Goal: Information Seeking & Learning: Check status

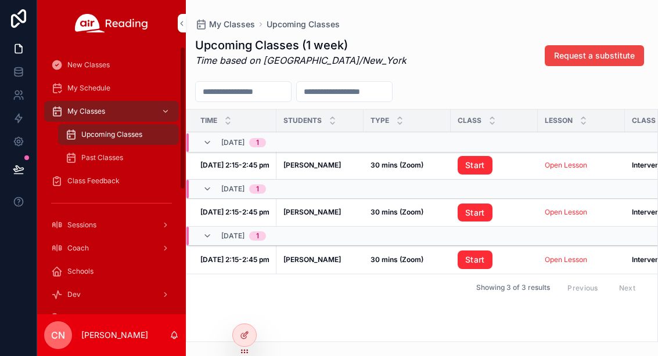
click at [93, 60] on span "New Classes" at bounding box center [88, 64] width 42 height 9
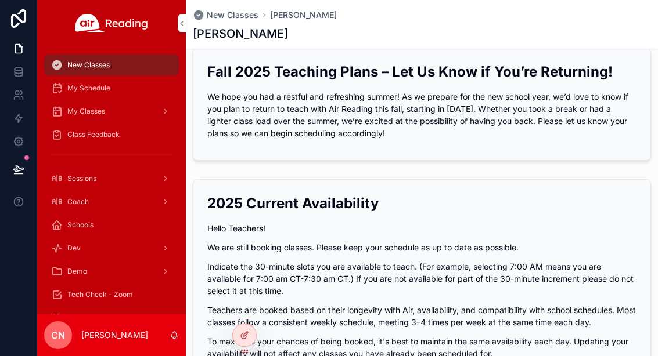
click at [96, 78] on link "My Schedule" at bounding box center [111, 88] width 135 height 21
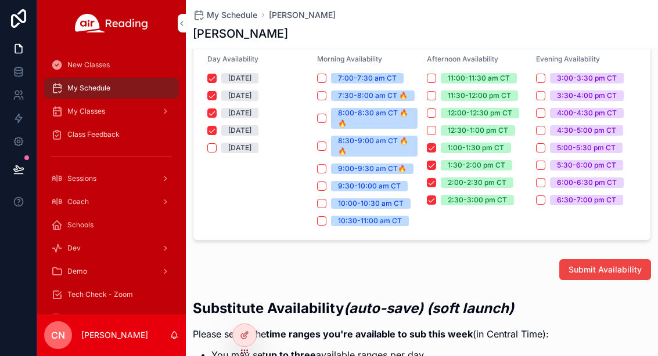
scroll to position [343, 0]
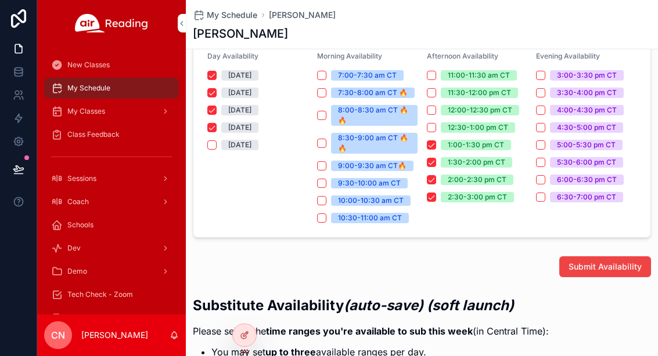
click at [215, 75] on button "Monday" at bounding box center [211, 75] width 9 height 9
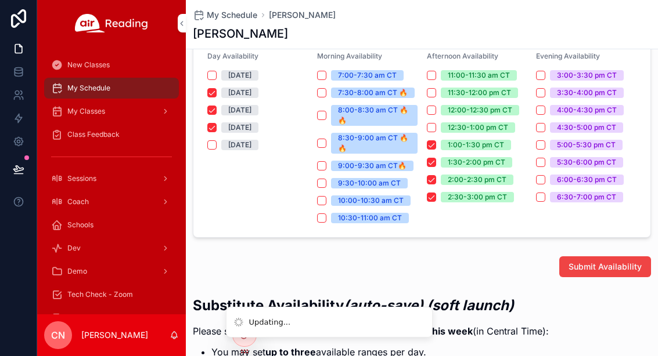
click at [214, 92] on button "Tuesday" at bounding box center [211, 92] width 9 height 9
click at [214, 111] on button "Wednesday" at bounding box center [211, 110] width 9 height 9
click at [211, 127] on button "Thursday" at bounding box center [211, 127] width 9 height 9
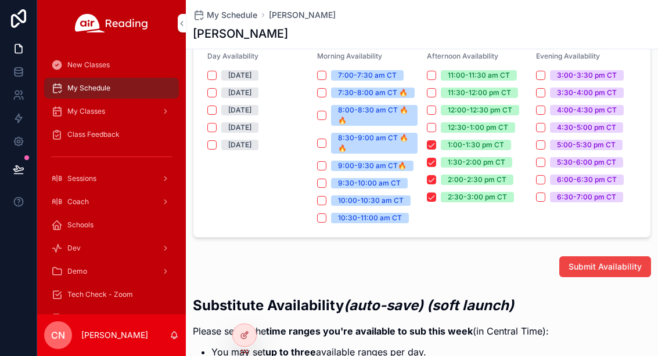
click at [432, 145] on button "1:00-1:30 pm CT" at bounding box center [431, 144] width 9 height 9
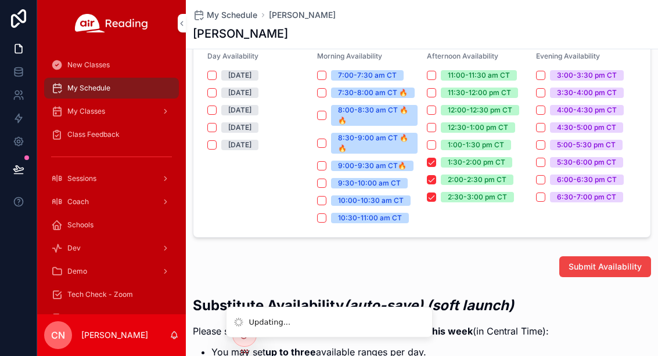
click at [428, 158] on button "1:30-2:00 pm CT" at bounding box center [431, 162] width 9 height 9
click at [427, 181] on button "2:00-2:30 pm CT" at bounding box center [431, 179] width 9 height 9
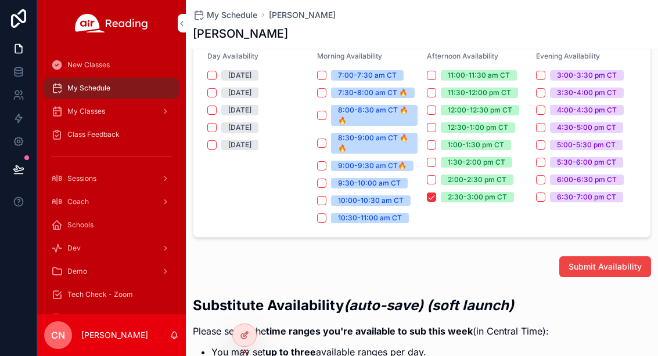
click at [431, 198] on button "2:30-3:00 pm CT" at bounding box center [431, 197] width 9 height 9
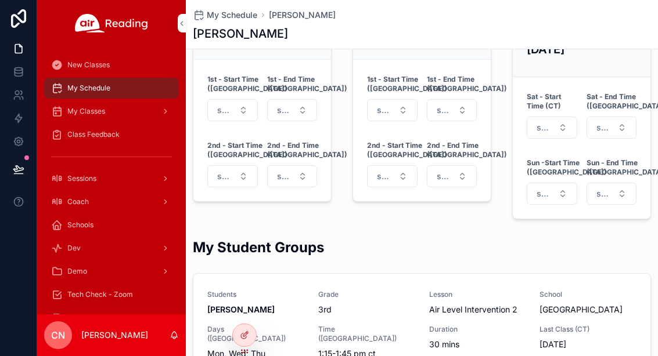
scroll to position [1016, 0]
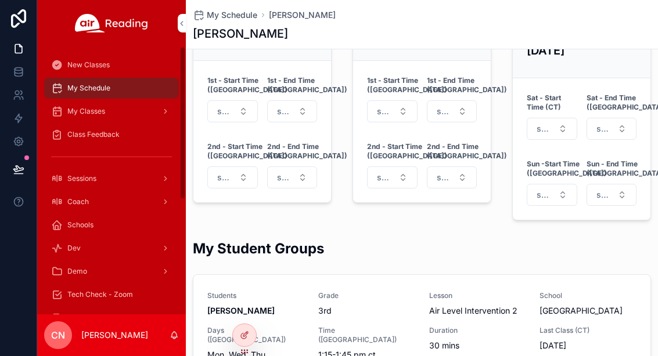
click at [86, 106] on div "My Classes" at bounding box center [111, 111] width 121 height 19
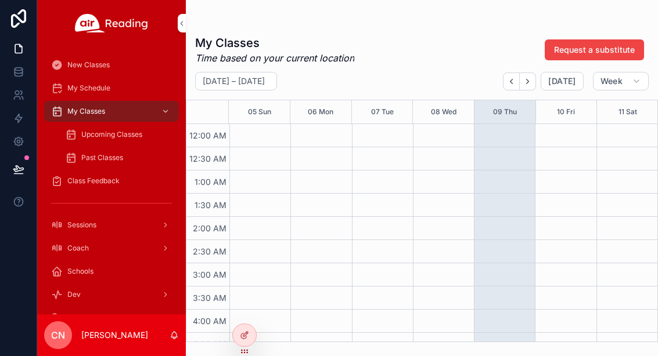
click at [106, 140] on div "Upcoming Classes" at bounding box center [118, 134] width 107 height 19
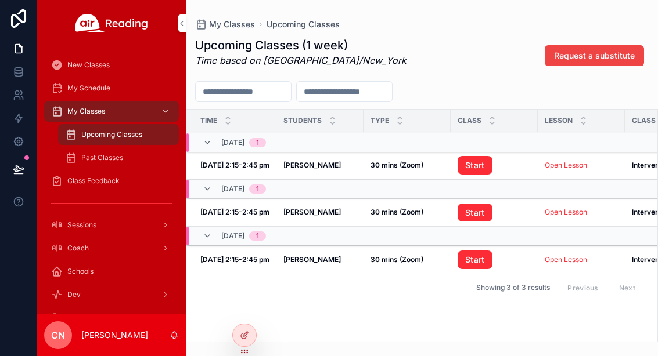
click at [295, 164] on strong "[PERSON_NAME]" at bounding box center [311, 165] width 57 height 9
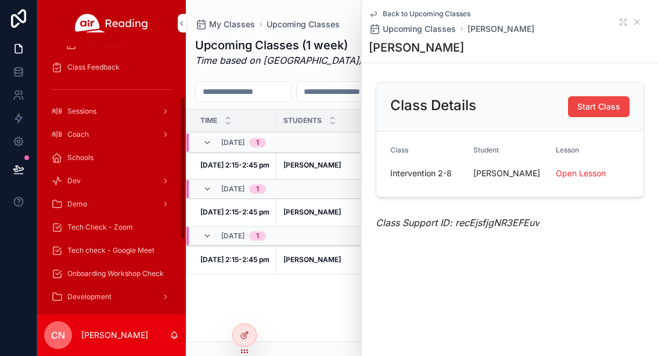
scroll to position [115, 0]
click at [0, 0] on icon at bounding box center [0, 0] width 0 height 0
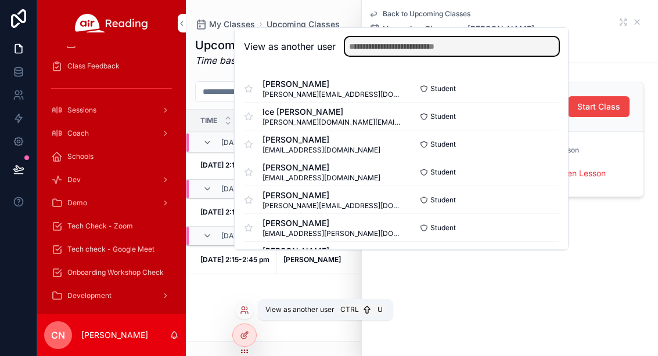
click at [434, 56] on input "text" at bounding box center [452, 46] width 214 height 19
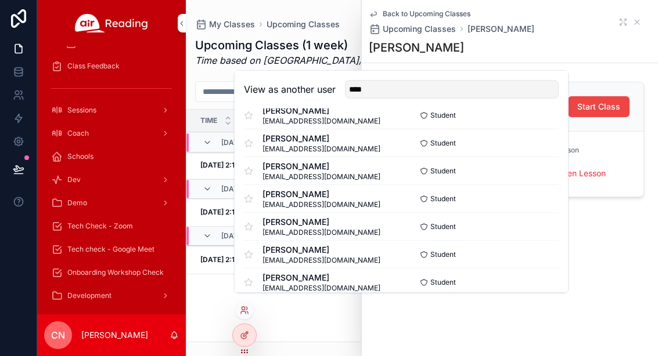
scroll to position [15, 0]
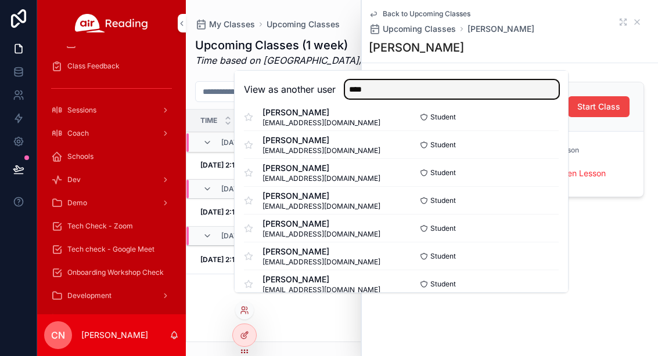
type input "****"
click at [0, 0] on button "Select" at bounding box center [0, 0] width 0 height 0
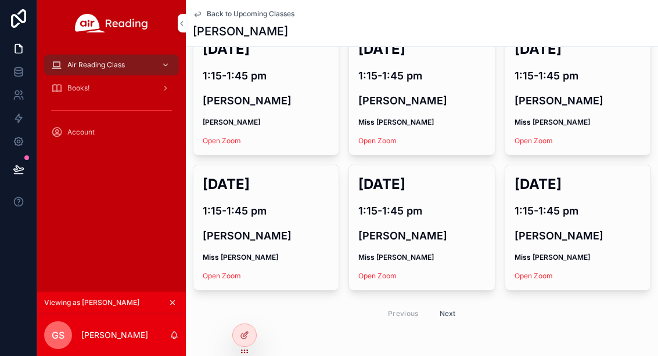
scroll to position [254, 0]
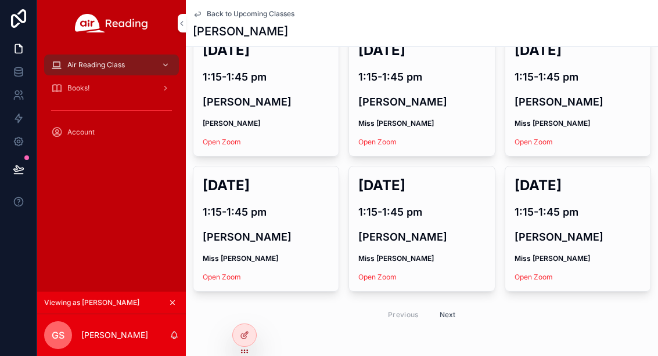
click at [454, 306] on button "Next" at bounding box center [447, 315] width 33 height 18
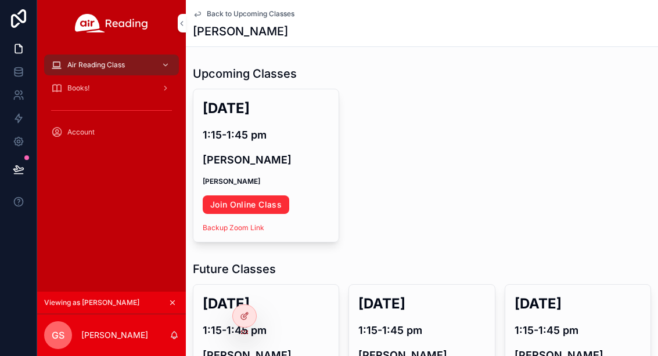
scroll to position [9, 0]
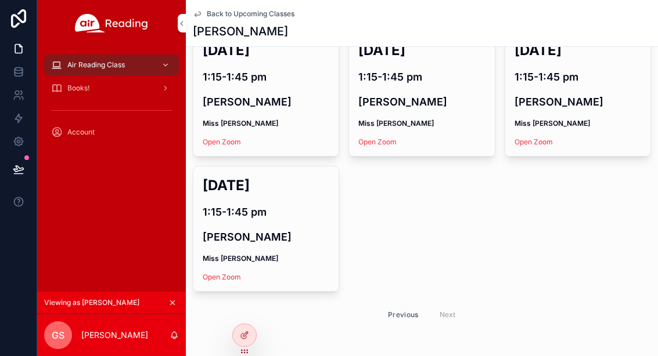
click at [399, 306] on button "Previous" at bounding box center [403, 315] width 46 height 18
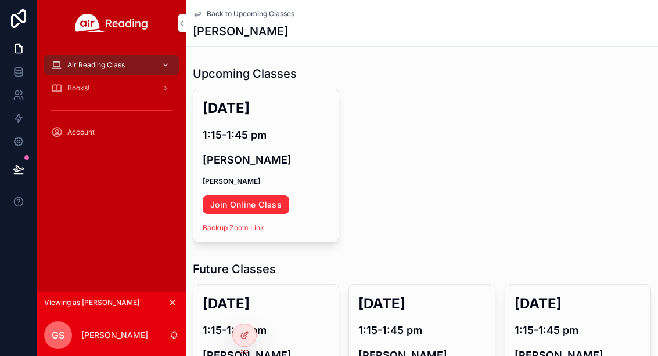
click at [82, 84] on span "Books!" at bounding box center [78, 88] width 22 height 9
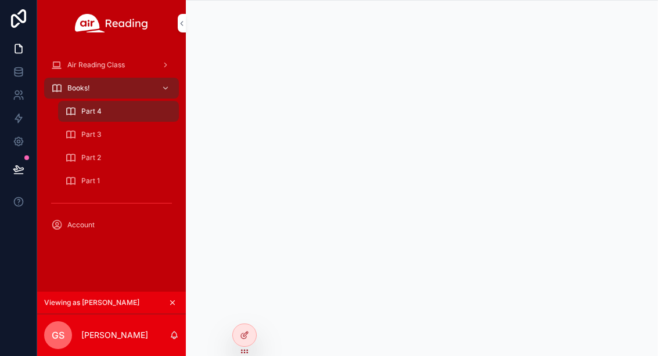
scroll to position [51, 0]
click at [85, 221] on span "Account" at bounding box center [80, 225] width 27 height 9
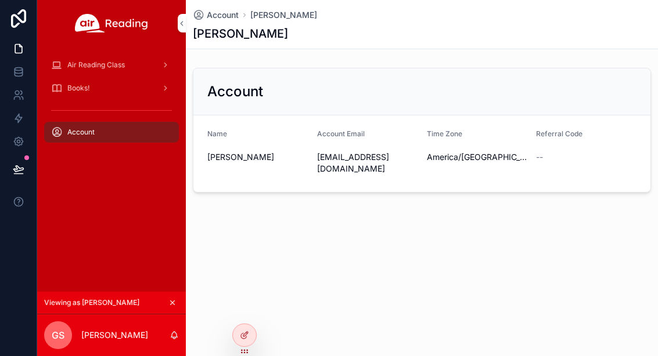
click at [176, 297] on button "scrollable content" at bounding box center [172, 303] width 13 height 13
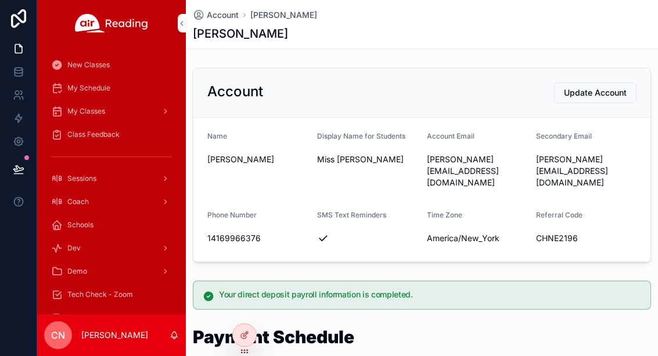
click at [82, 184] on div "Sessions" at bounding box center [111, 179] width 121 height 19
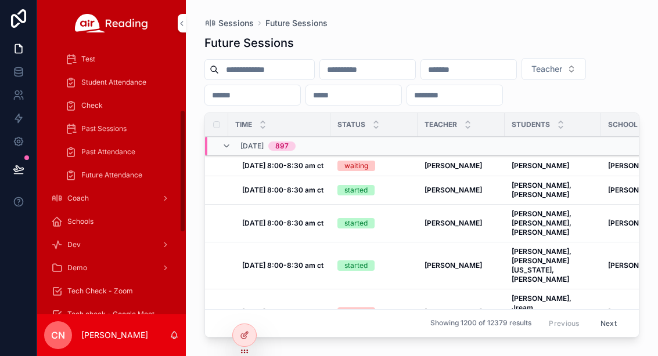
scroll to position [167, 0]
click at [82, 219] on span "Schools" at bounding box center [80, 221] width 26 height 9
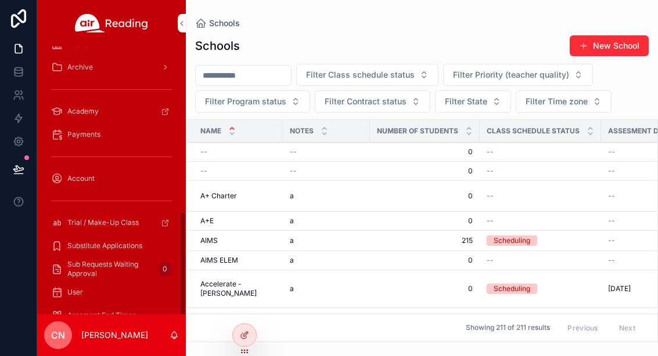
scroll to position [343, 0]
click at [260, 76] on input "scrollable content" at bounding box center [243, 75] width 95 height 16
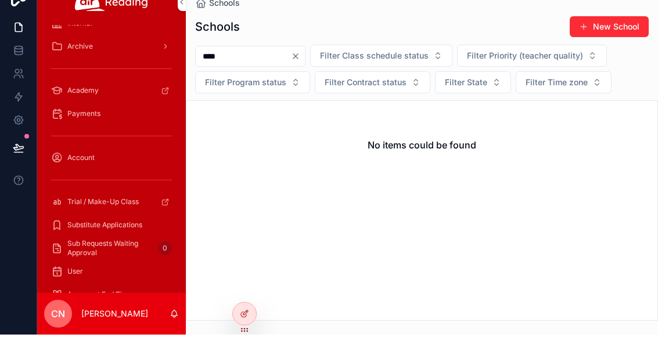
scroll to position [21, 0]
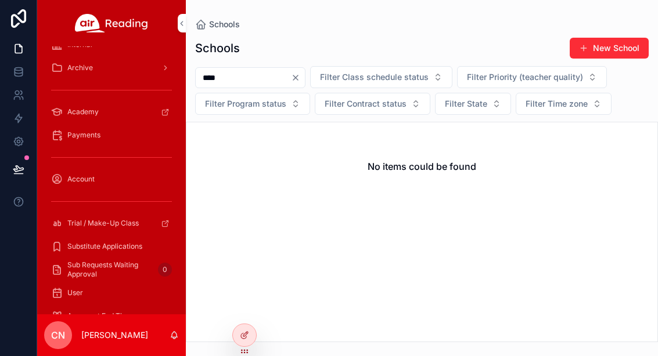
click at [244, 70] on input "****" at bounding box center [243, 78] width 95 height 16
type input "*"
type input "****"
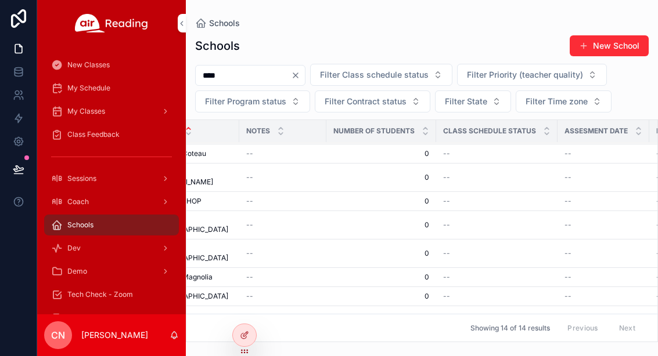
click at [82, 107] on span "My Classes" at bounding box center [86, 111] width 38 height 9
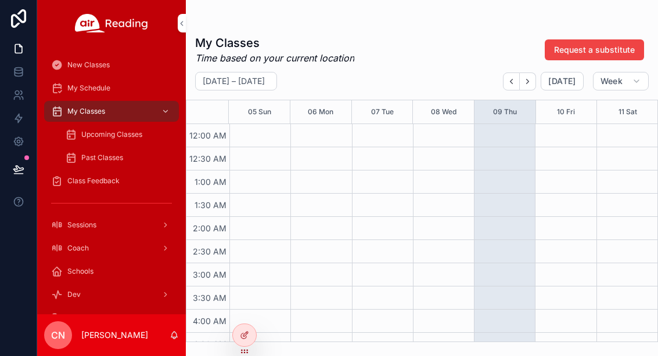
click at [82, 130] on span "Upcoming Classes" at bounding box center [111, 134] width 61 height 9
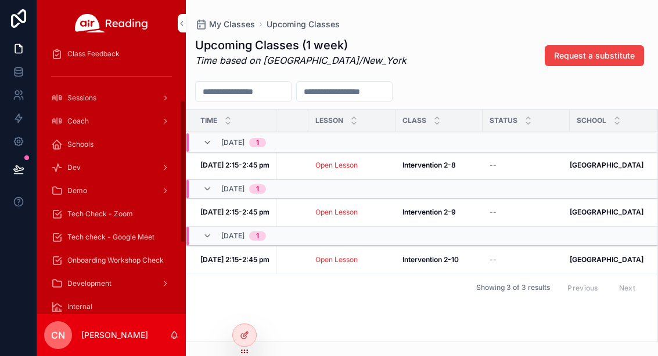
scroll to position [116, 0]
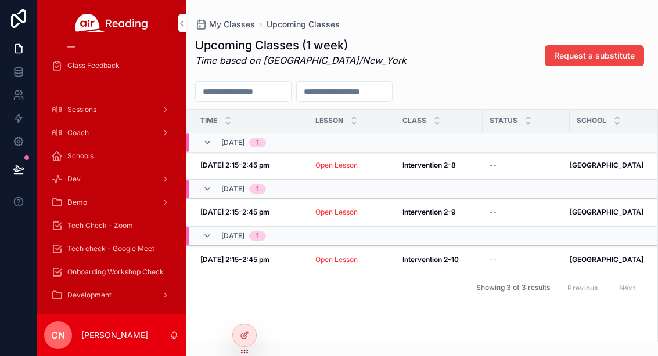
click at [81, 158] on span "Schools" at bounding box center [80, 156] width 26 height 9
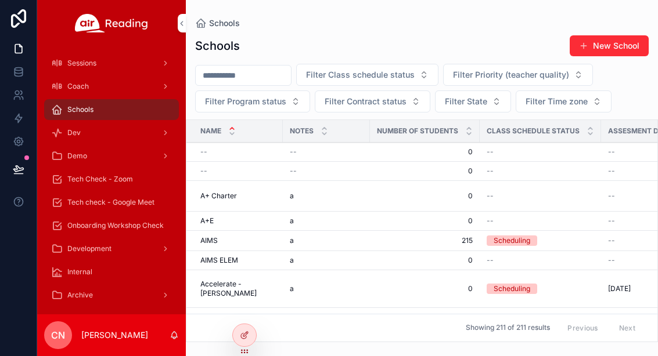
click at [235, 75] on input "scrollable content" at bounding box center [243, 75] width 95 height 16
click at [524, 70] on span "Filter Priority (teacher quality)" at bounding box center [511, 75] width 116 height 12
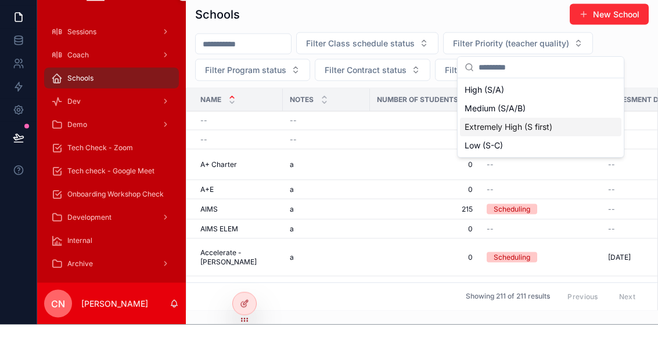
scroll to position [1, 0]
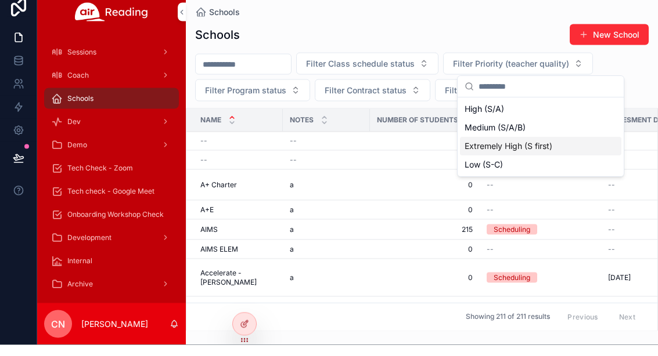
click at [219, 67] on input "scrollable content" at bounding box center [243, 75] width 95 height 16
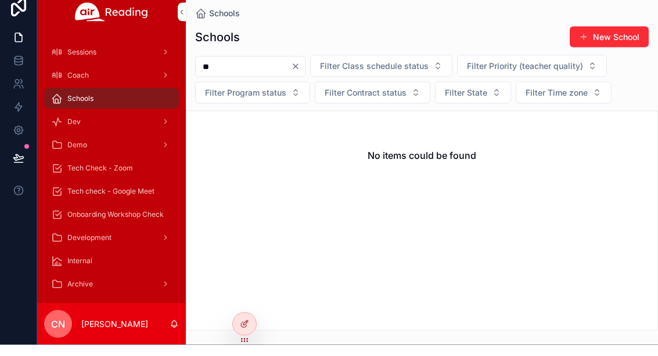
type input "*"
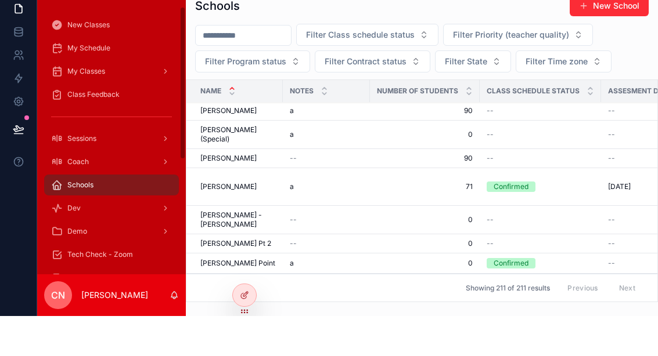
click at [75, 244] on span "Dev" at bounding box center [73, 248] width 13 height 9
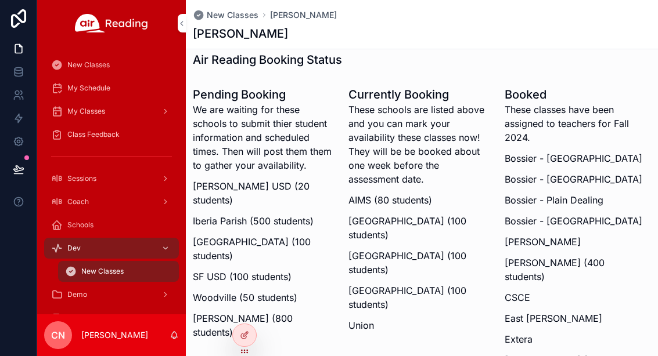
click at [78, 197] on span "Coach" at bounding box center [77, 201] width 21 height 9
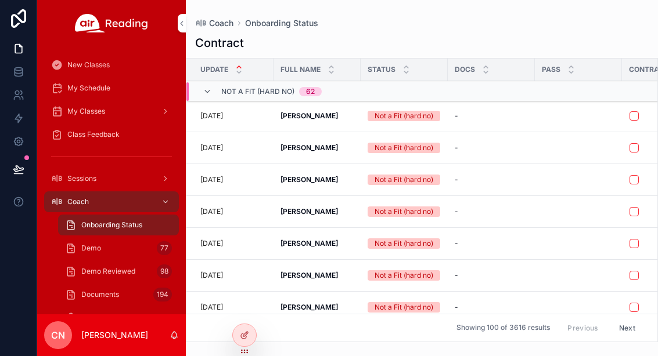
click at [86, 244] on span "Demo" at bounding box center [91, 248] width 20 height 9
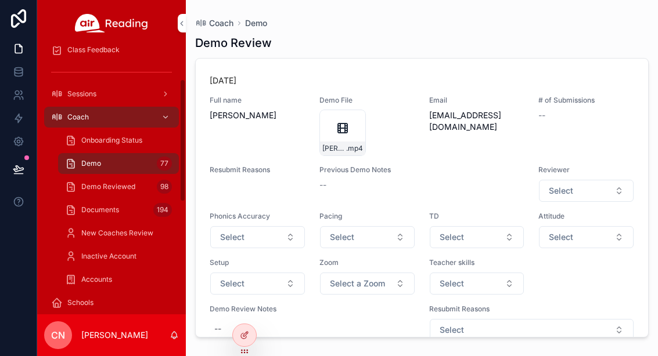
click at [91, 224] on div "New Coaches Review" at bounding box center [118, 233] width 107 height 19
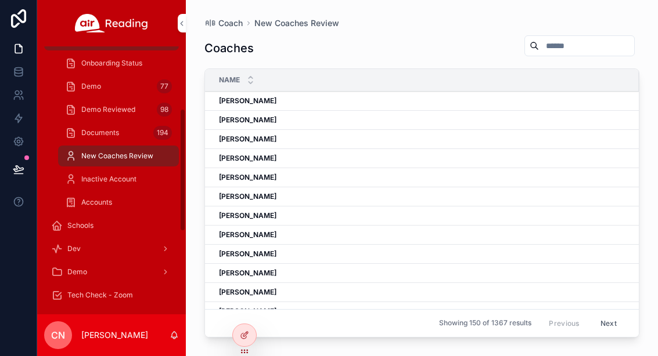
click at [95, 193] on div "Accounts" at bounding box center [118, 202] width 107 height 19
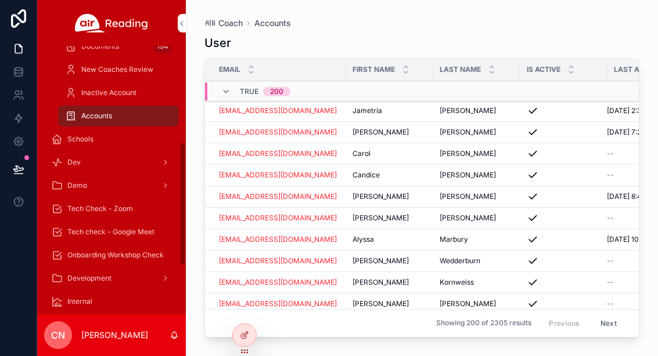
click at [88, 251] on span "Onboarding Workshop Check" at bounding box center [115, 255] width 96 height 9
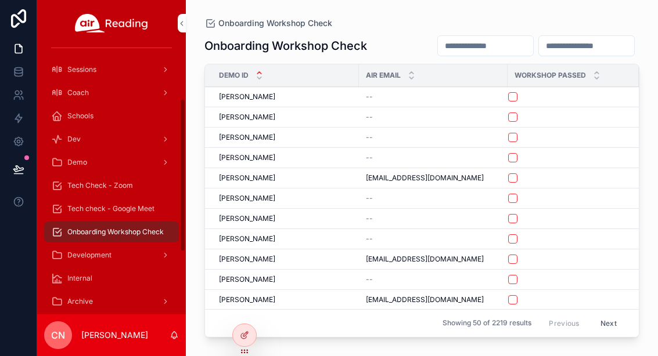
click at [91, 200] on div "Tech check - Google Meet" at bounding box center [111, 209] width 121 height 19
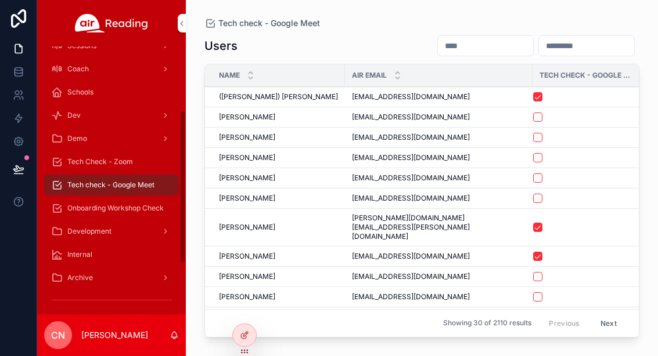
click at [85, 250] on span "Internal" at bounding box center [79, 254] width 25 height 9
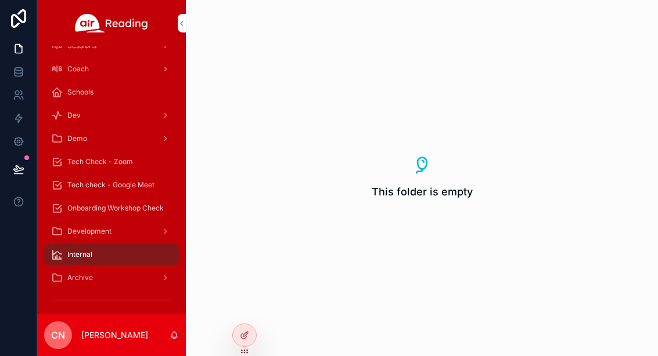
click at [77, 273] on span "Archive" at bounding box center [80, 277] width 26 height 9
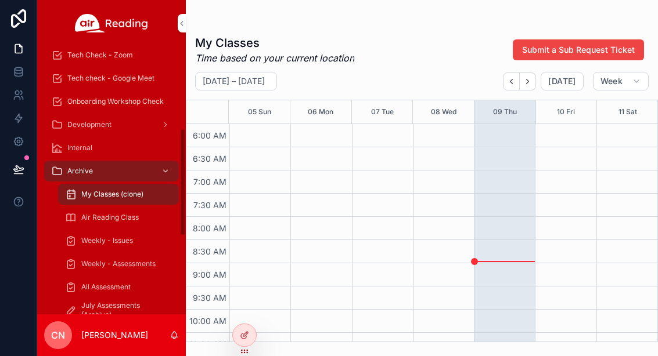
scroll to position [244, 0]
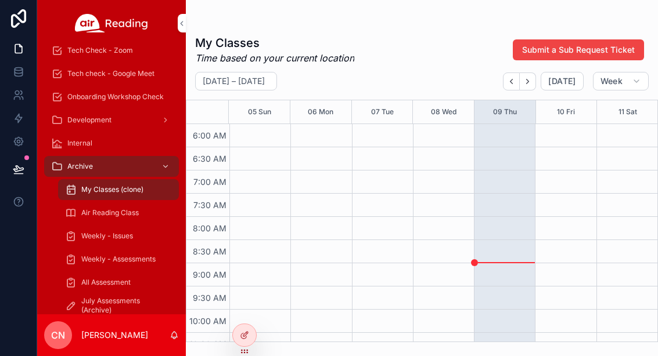
click at [94, 208] on span "Air Reading Class" at bounding box center [109, 212] width 57 height 9
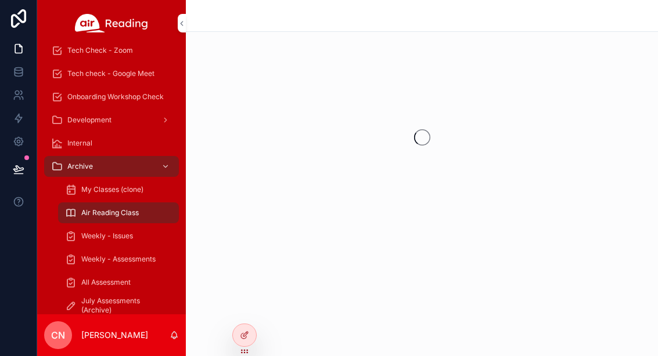
click at [96, 232] on span "Weekly - Issues" at bounding box center [107, 236] width 52 height 9
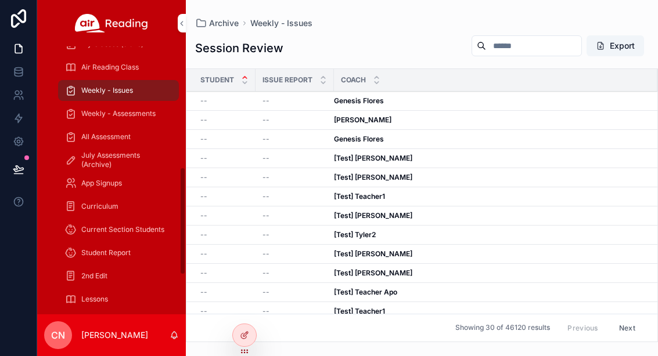
scroll to position [399, 0]
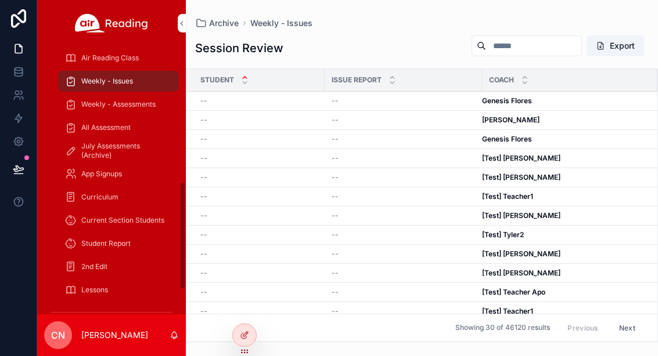
click at [94, 188] on div "Curriculum" at bounding box center [118, 197] width 107 height 19
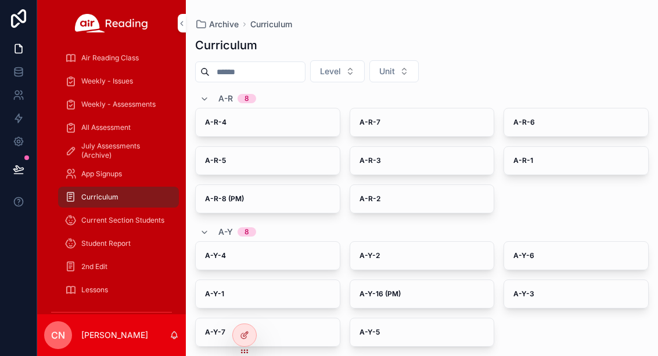
click at [97, 211] on div "Current Section Students" at bounding box center [118, 220] width 107 height 19
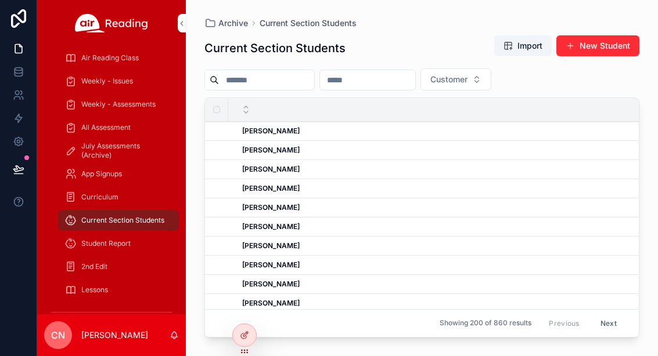
click at [244, 86] on input "scrollable content" at bounding box center [266, 80] width 95 height 16
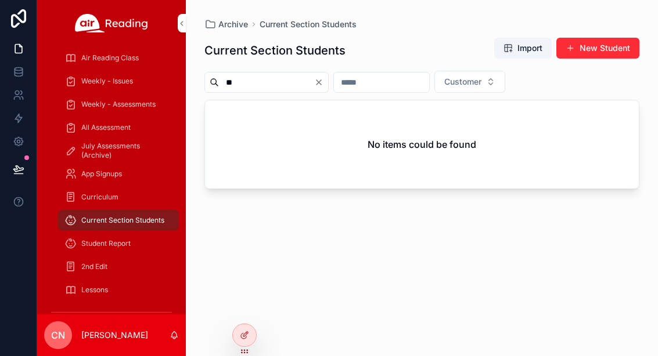
type input "*"
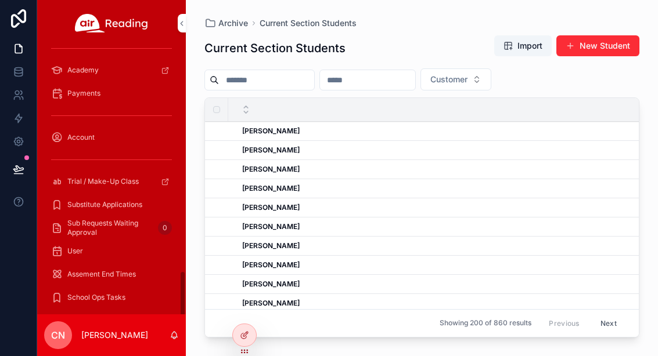
scroll to position [665, 0]
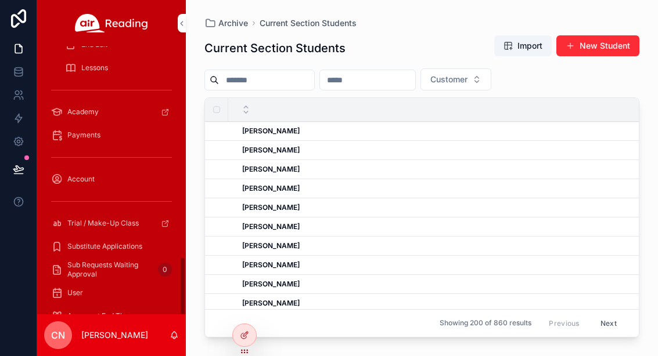
click at [89, 263] on span "Sub Requests Waiting Approval" at bounding box center [110, 270] width 86 height 19
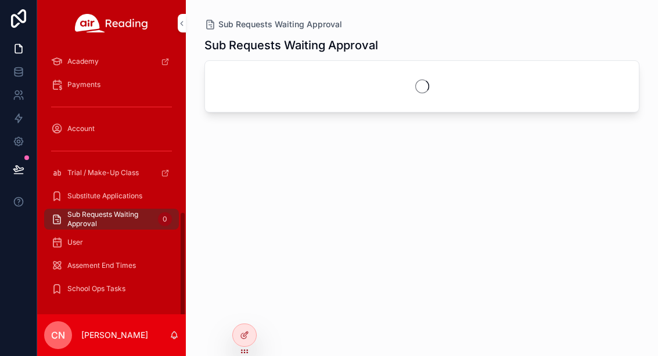
scroll to position [343, 0]
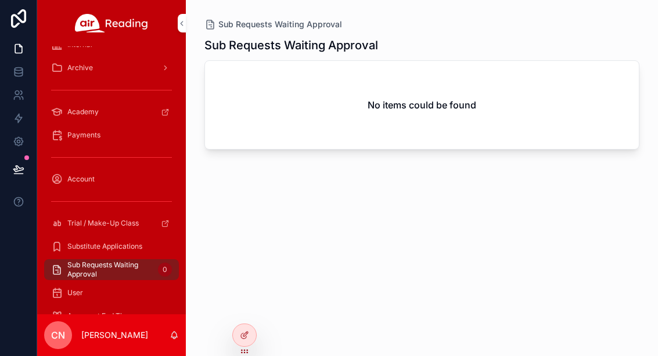
click at [85, 243] on span "Substitute Applications" at bounding box center [104, 246] width 75 height 9
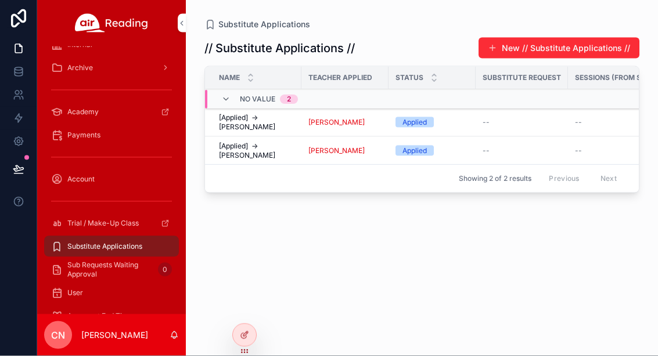
scroll to position [51, 0]
click at [93, 335] on span "School Ops Tasks" at bounding box center [96, 339] width 58 height 9
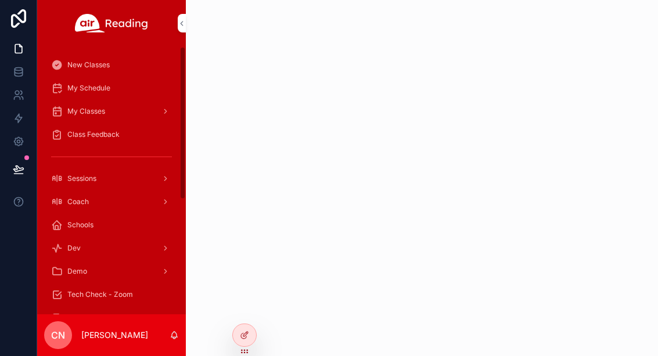
click at [86, 174] on span "Sessions" at bounding box center [81, 178] width 29 height 9
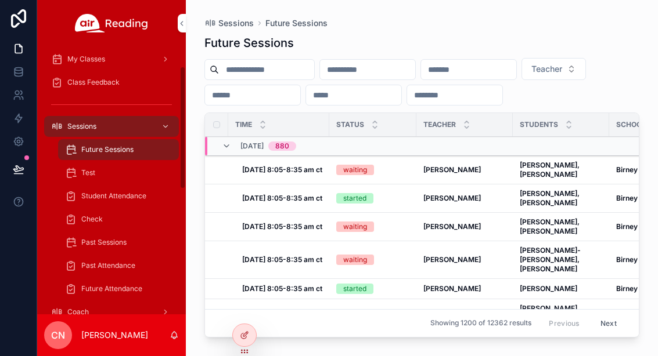
scroll to position [52, 0]
click at [104, 188] on div "Student Attendance" at bounding box center [118, 197] width 107 height 19
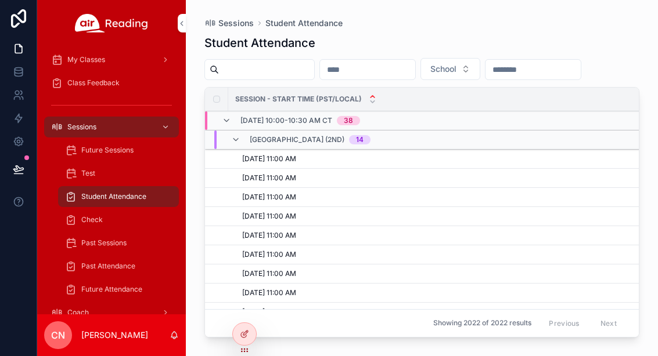
click at [253, 76] on input "scrollable content" at bounding box center [266, 70] width 95 height 16
type input "****"
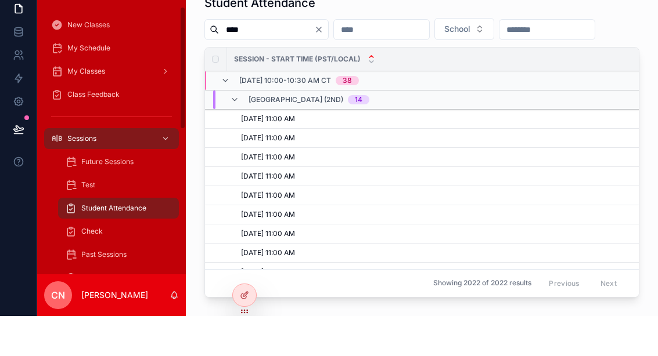
click at [84, 174] on span "Sessions" at bounding box center [81, 178] width 29 height 9
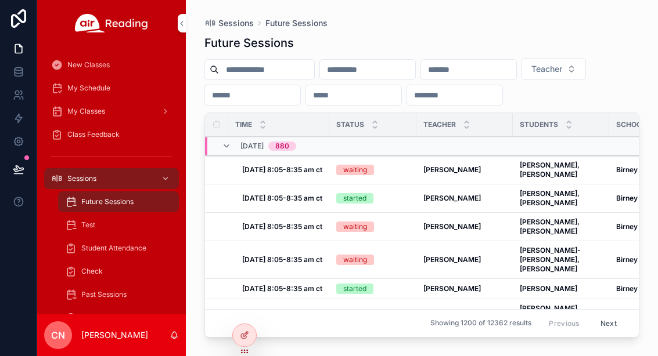
click at [93, 174] on span "Sessions" at bounding box center [81, 178] width 29 height 9
click at [168, 170] on div "scrollable content" at bounding box center [164, 179] width 15 height 19
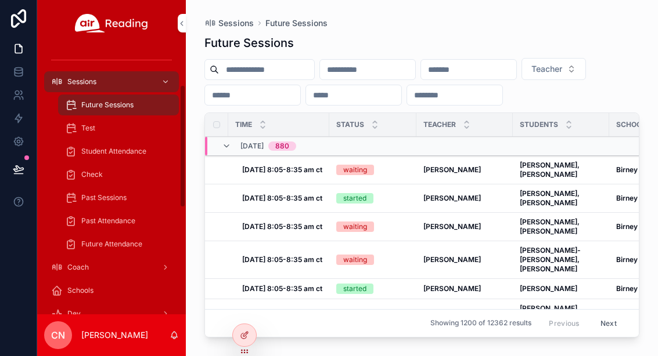
scroll to position [101, 0]
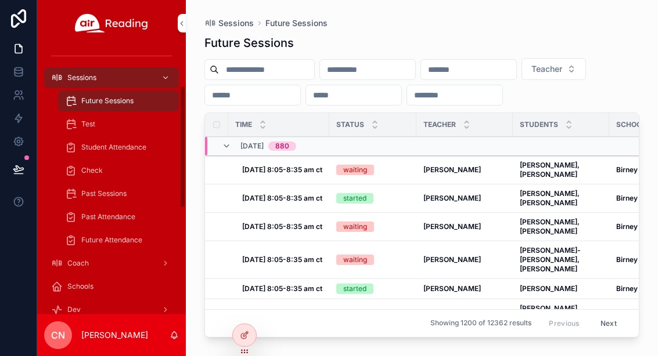
click at [69, 259] on span "Coach" at bounding box center [77, 263] width 21 height 9
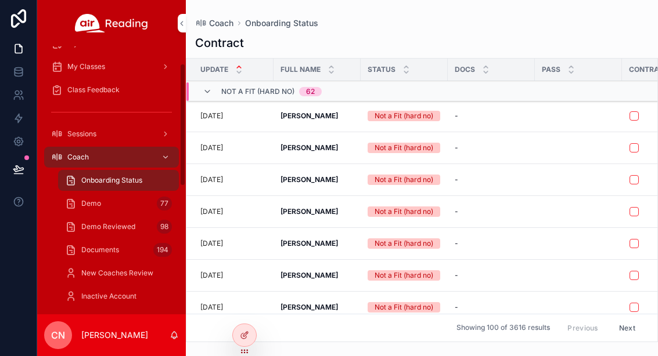
scroll to position [43, 0]
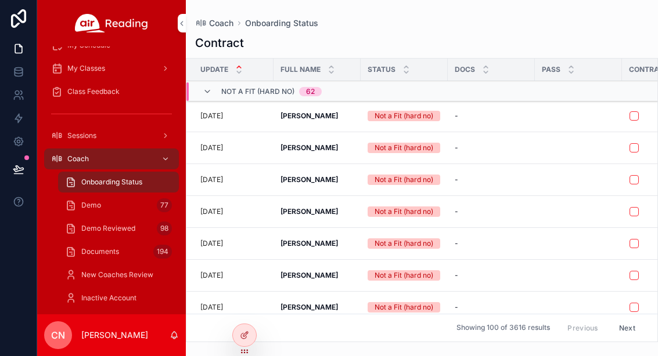
click at [77, 154] on span "Coach" at bounding box center [77, 158] width 21 height 9
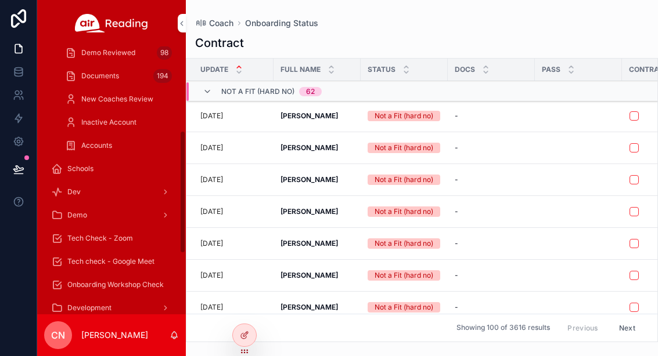
scroll to position [219, 0]
click at [80, 164] on span "Schools" at bounding box center [80, 168] width 26 height 9
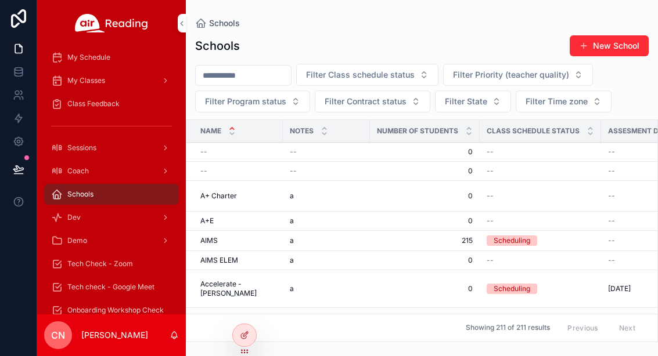
click at [223, 72] on input "scrollable content" at bounding box center [243, 75] width 95 height 16
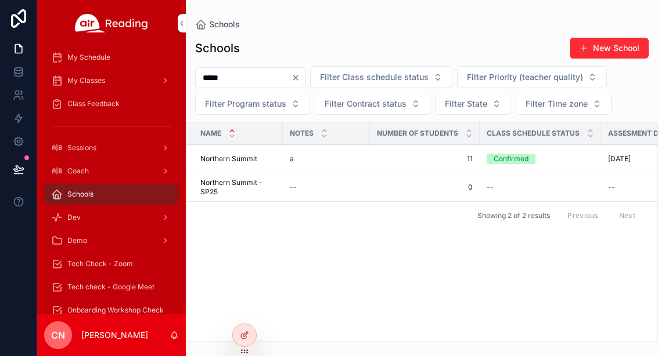
type input "*****"
click at [73, 80] on span "My Classes" at bounding box center [86, 80] width 38 height 9
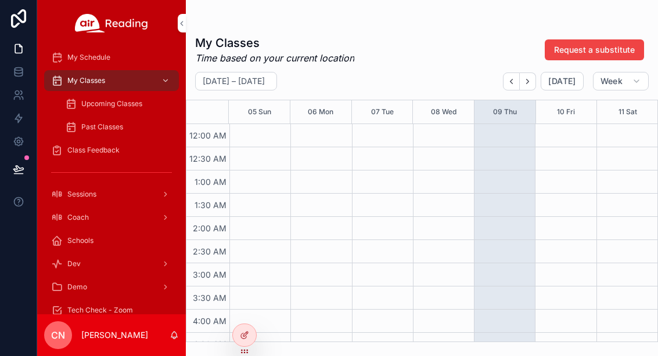
click at [88, 103] on span "Upcoming Classes" at bounding box center [111, 103] width 61 height 9
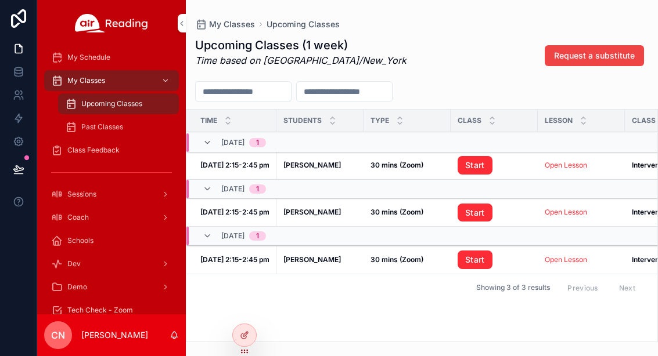
click at [80, 154] on span "Class Feedback" at bounding box center [93, 150] width 52 height 9
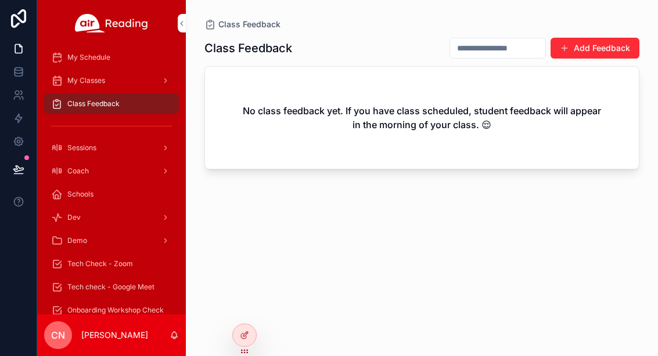
click at [80, 81] on span "My Classes" at bounding box center [86, 80] width 38 height 9
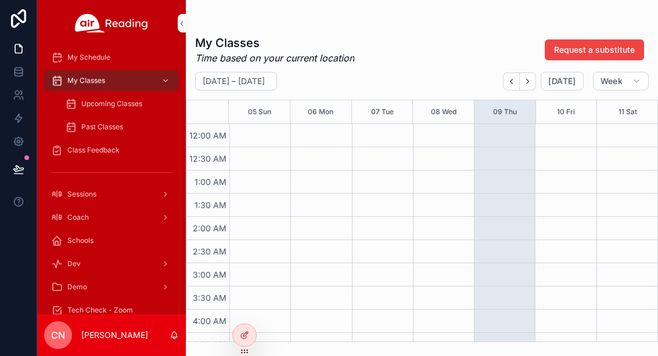
click at [94, 124] on span "Past Classes" at bounding box center [102, 126] width 42 height 9
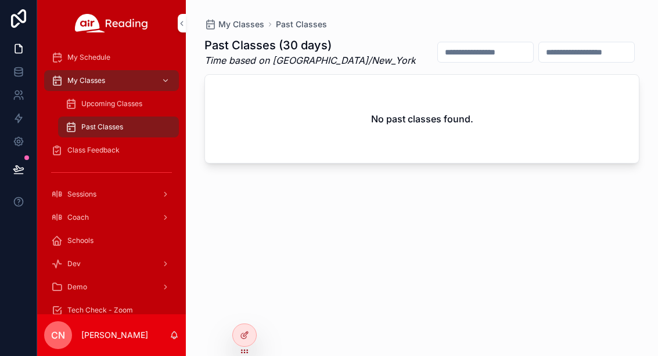
click at [93, 104] on span "Upcoming Classes" at bounding box center [111, 103] width 61 height 9
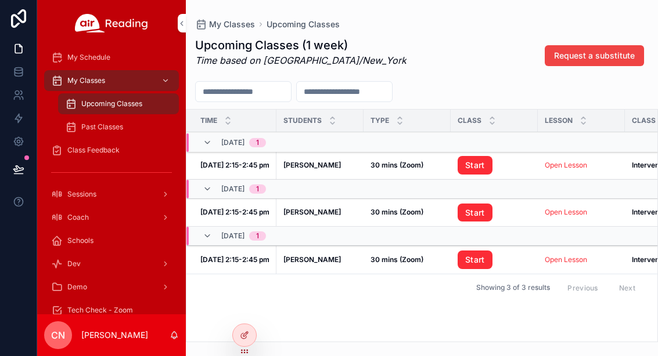
click at [299, 164] on strong "[PERSON_NAME]" at bounding box center [311, 165] width 57 height 9
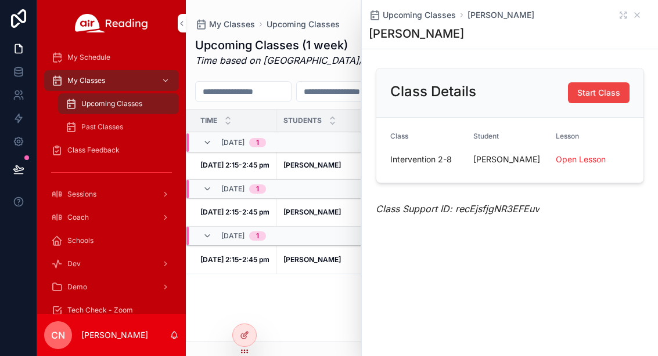
click at [641, 15] on icon "scrollable content" at bounding box center [636, 14] width 9 height 9
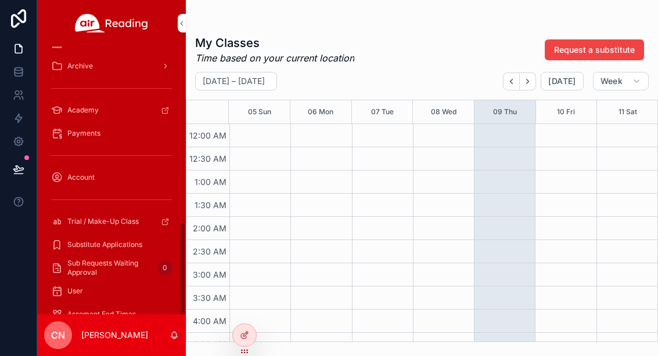
scroll to position [390, 0]
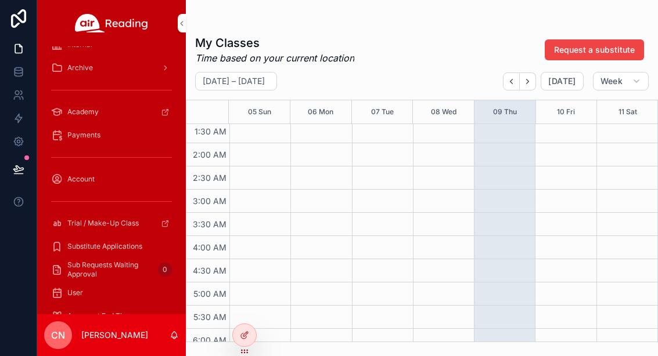
scroll to position [82, 0]
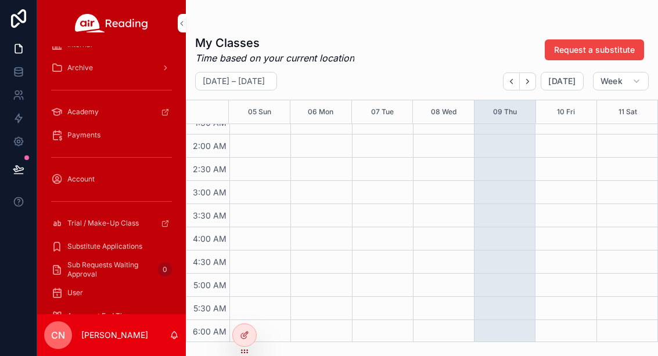
click at [0, 0] on icon at bounding box center [0, 0] width 0 height 0
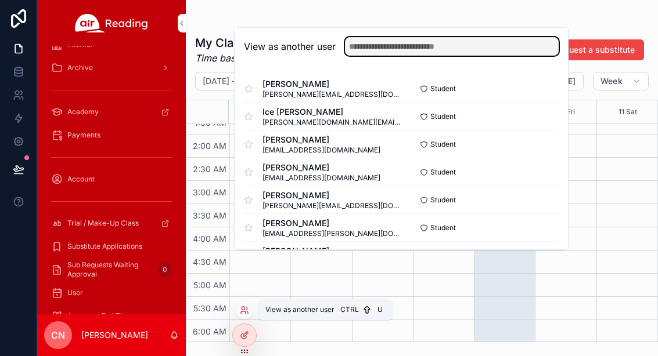
click at [408, 56] on input "text" at bounding box center [452, 46] width 214 height 19
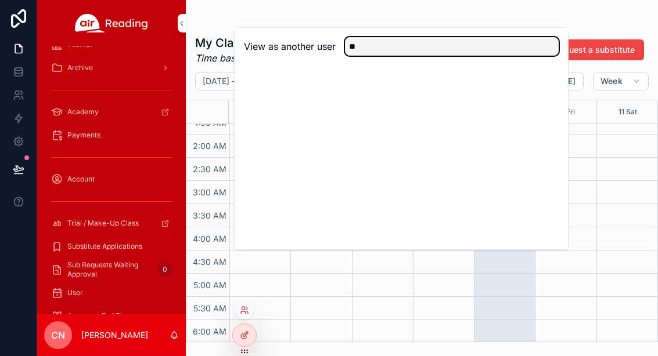
type input "*"
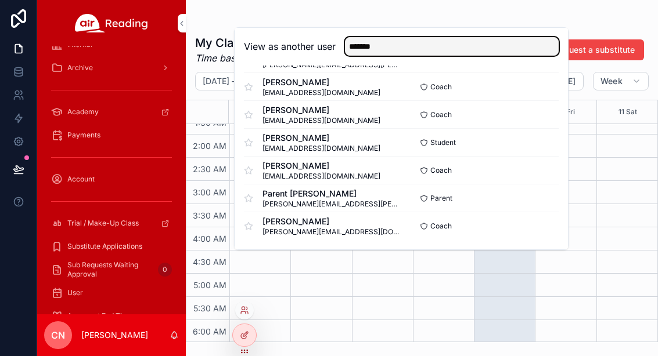
scroll to position [85, 0]
type input "*******"
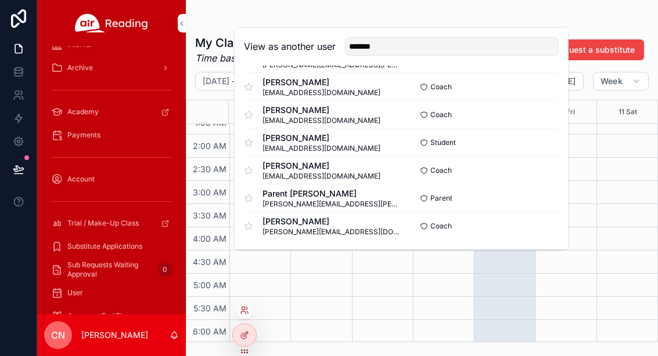
click at [0, 0] on button "Select" at bounding box center [0, 0] width 0 height 0
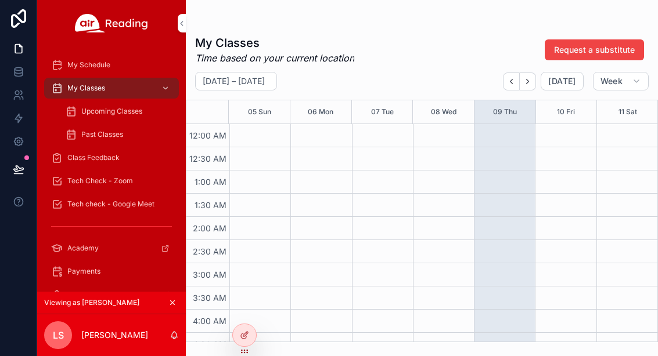
click at [104, 109] on span "Upcoming Classes" at bounding box center [111, 111] width 61 height 9
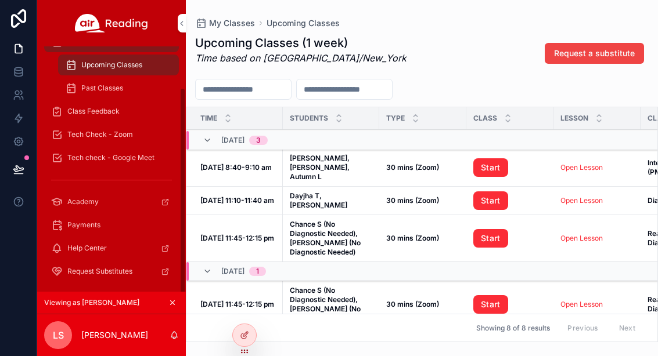
scroll to position [45, 0]
click at [168, 307] on icon "scrollable content" at bounding box center [172, 303] width 8 height 8
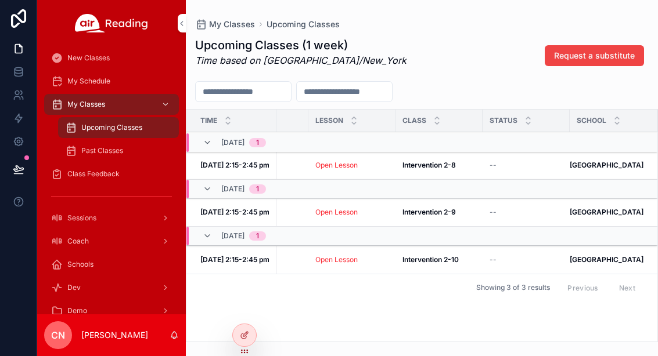
scroll to position [0, 229]
click at [77, 260] on span "Schools" at bounding box center [80, 264] width 26 height 9
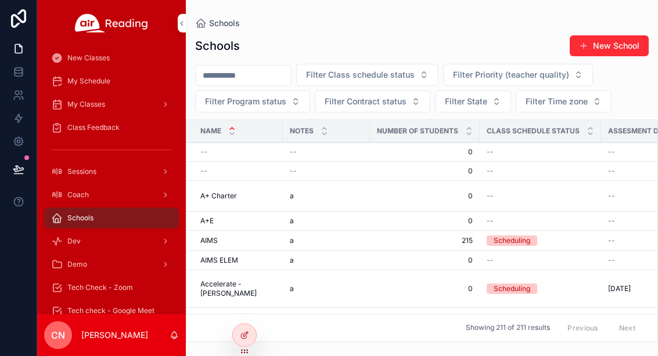
click at [235, 67] on input "scrollable content" at bounding box center [243, 75] width 95 height 16
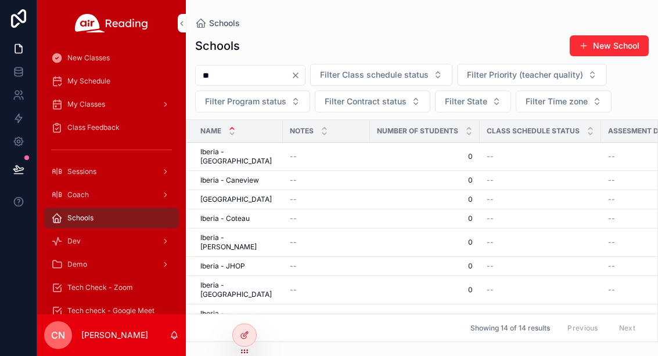
type input "*"
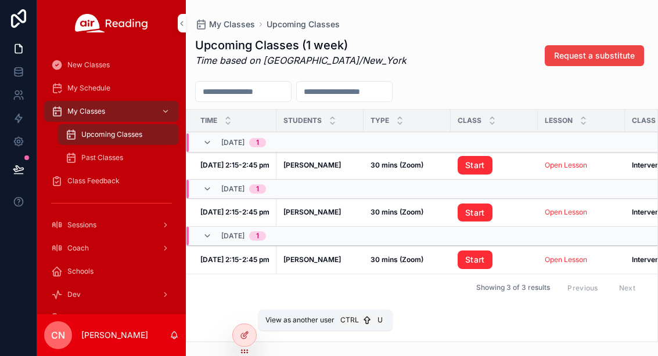
click at [293, 319] on span "View as another user" at bounding box center [299, 320] width 69 height 9
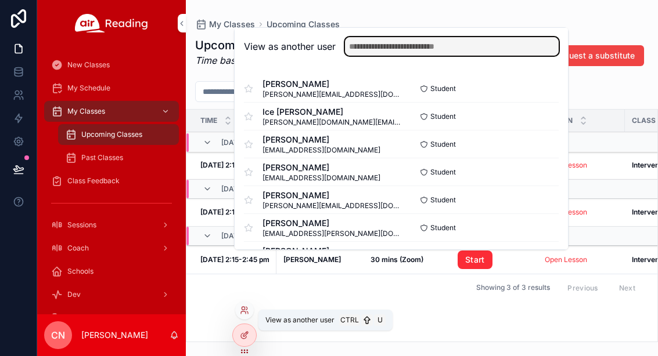
click at [408, 56] on input "text" at bounding box center [452, 46] width 214 height 19
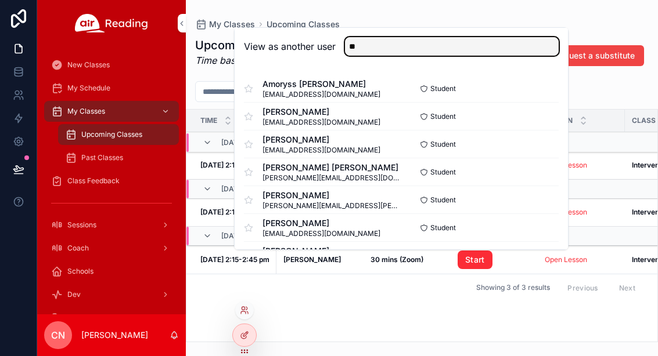
type input "*"
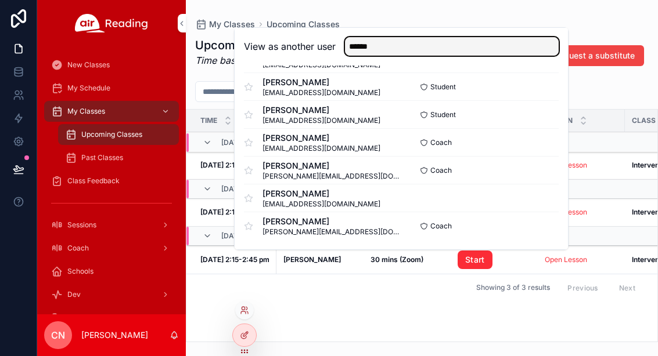
scroll to position [448, 0]
type input "******"
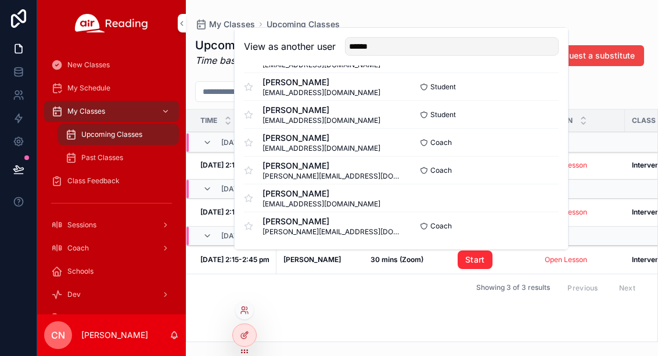
click at [0, 0] on button "Select" at bounding box center [0, 0] width 0 height 0
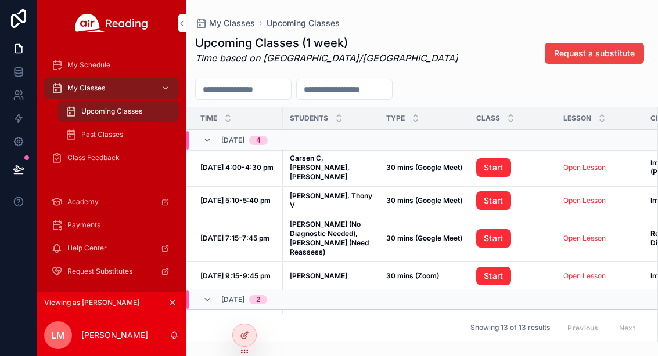
scroll to position [5, 0]
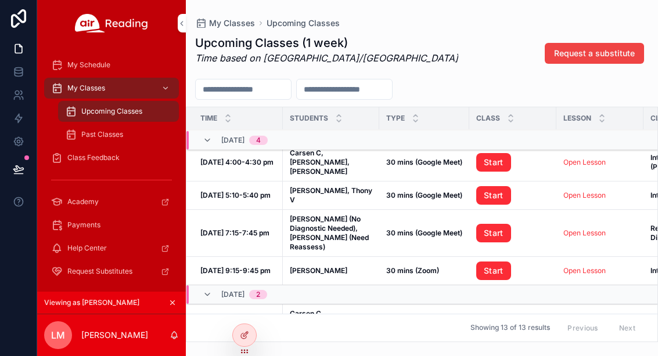
click at [79, 162] on span "Class Feedback" at bounding box center [93, 157] width 52 height 9
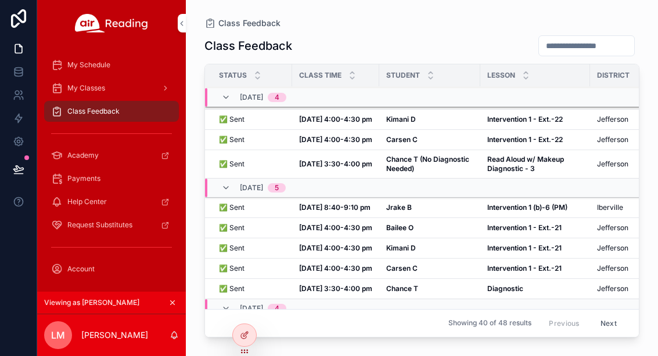
scroll to position [365, 0]
click at [78, 92] on span "My Classes" at bounding box center [86, 88] width 38 height 9
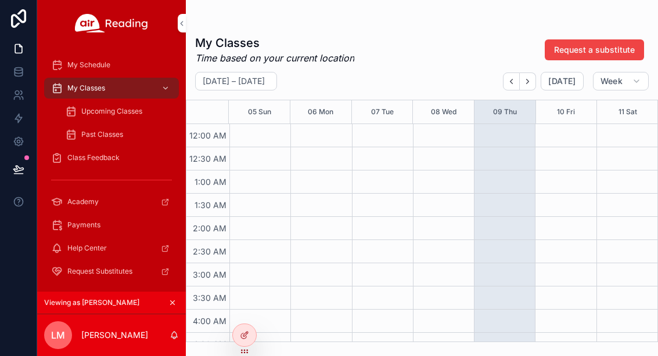
click at [612, 81] on span "Week" at bounding box center [611, 81] width 22 height 10
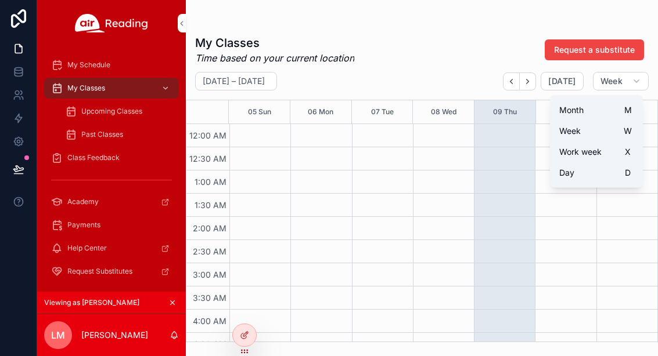
click at [585, 109] on button "Month M" at bounding box center [596, 110] width 84 height 21
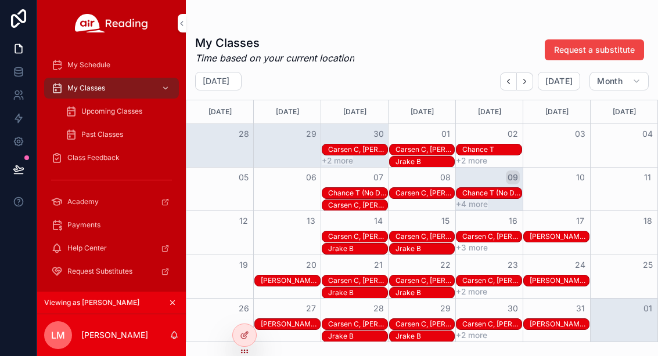
click at [509, 84] on icon "Back" at bounding box center [508, 81] width 9 height 9
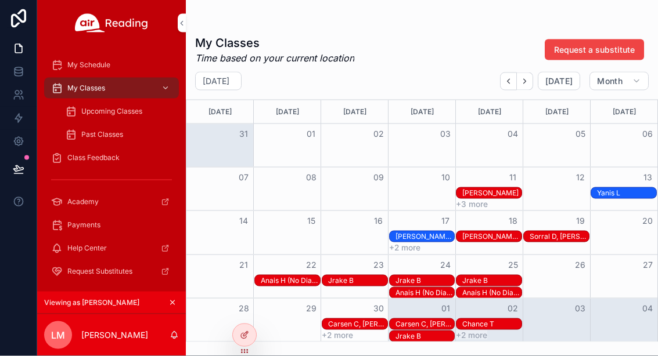
scroll to position [51, 0]
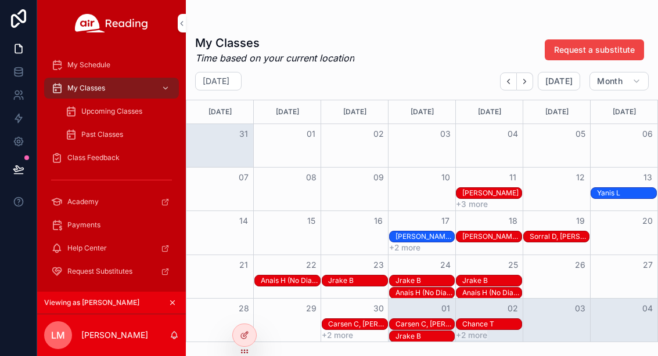
click at [525, 73] on button "Next" at bounding box center [525, 82] width 16 height 18
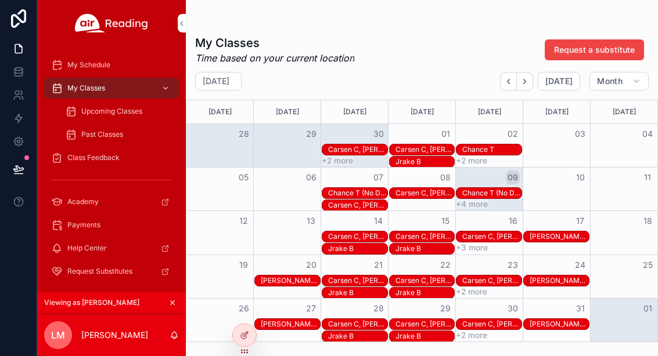
scroll to position [2, 0]
click at [527, 77] on icon "Next" at bounding box center [524, 81] width 9 height 9
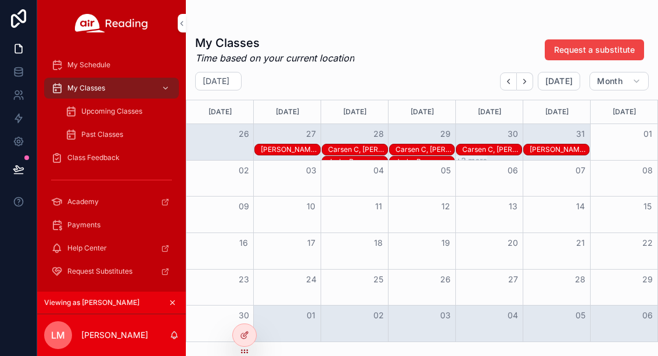
scroll to position [51, 0]
click at [85, 102] on div "Upcoming Classes" at bounding box center [118, 111] width 107 height 19
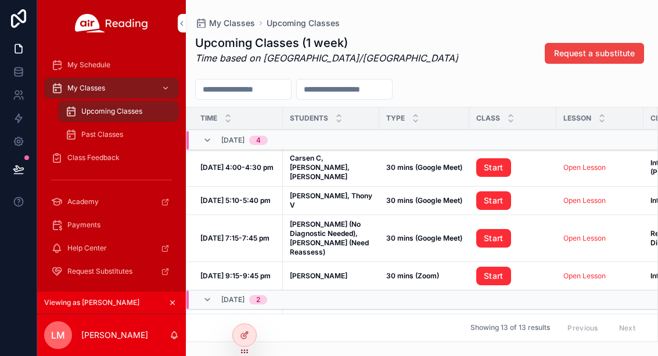
click at [94, 130] on span "Past Classes" at bounding box center [102, 134] width 42 height 9
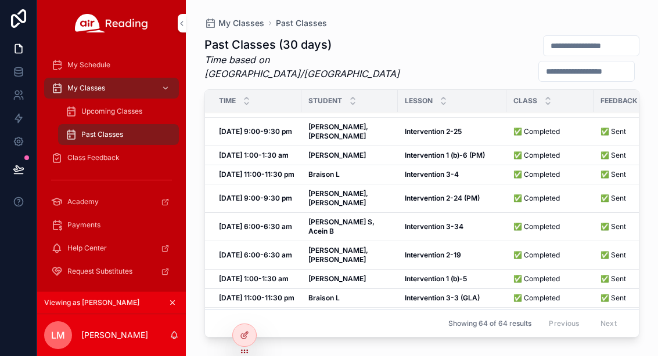
scroll to position [1184, 0]
click at [0, 0] on icon at bounding box center [0, 0] width 0 height 0
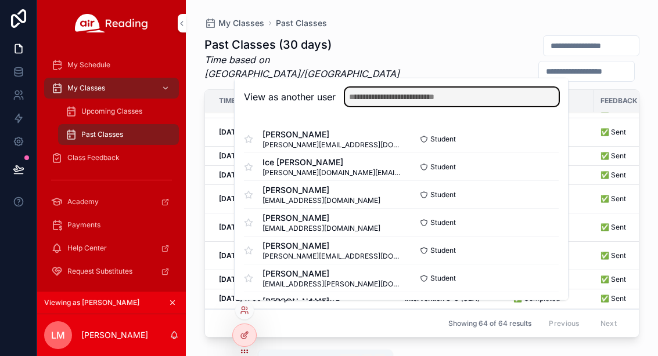
click at [397, 89] on input "text" at bounding box center [452, 97] width 214 height 19
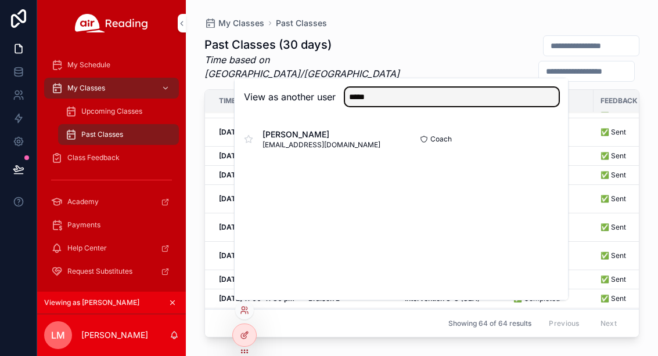
type input "*****"
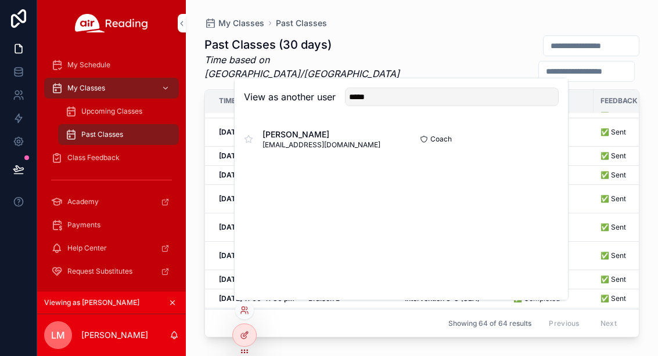
click at [0, 0] on button "Select" at bounding box center [0, 0] width 0 height 0
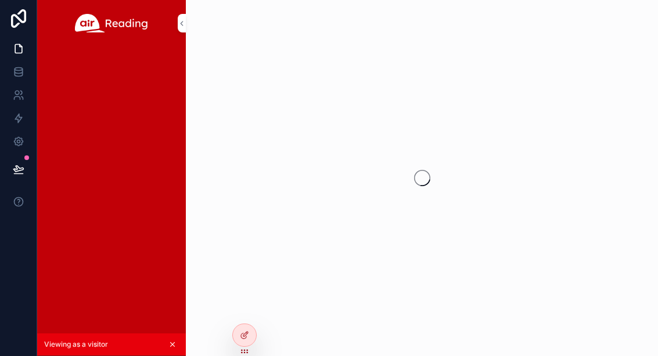
scroll to position [51, 0]
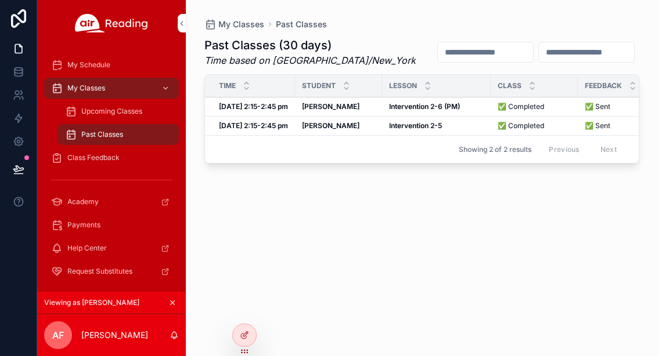
click at [269, 121] on strong "[DATE] 2:15-2:45 pm" at bounding box center [253, 125] width 69 height 9
click at [330, 121] on div "[PERSON_NAME]" at bounding box center [338, 125] width 73 height 9
click at [84, 160] on span "Class Feedback" at bounding box center [93, 157] width 52 height 9
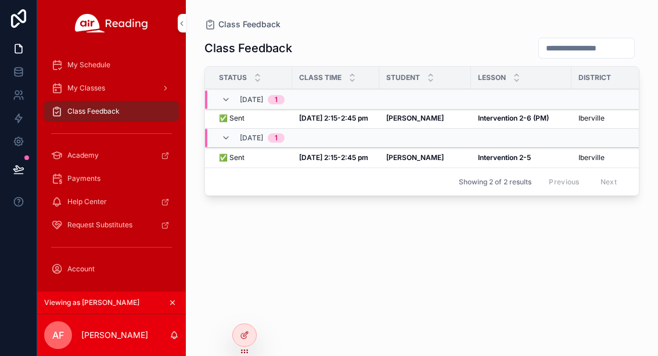
click at [342, 157] on strong "[DATE] 2:15-2:45 pm" at bounding box center [333, 157] width 69 height 9
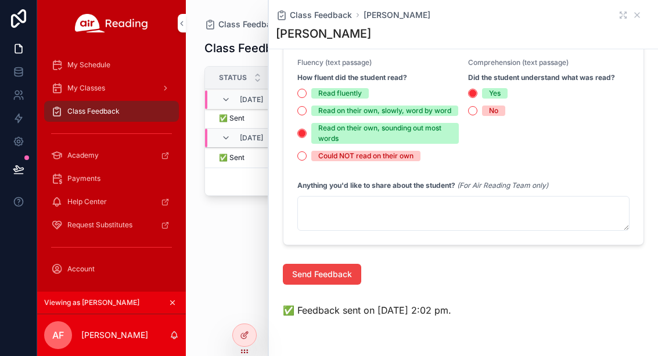
scroll to position [518, 0]
click at [228, 245] on div "Class Feedback Status Class Time Student [GEOGRAPHIC_DATA] Grade [DATE] 1 ✅ Sen…" at bounding box center [421, 186] width 435 height 312
click at [229, 96] on icon "scrollable content" at bounding box center [225, 99] width 9 height 9
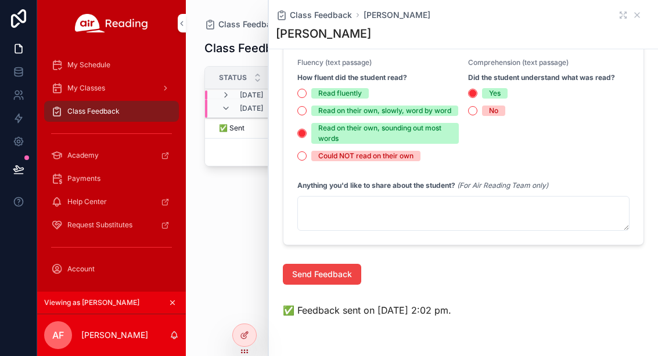
click at [236, 99] on td "[DATE] 1" at bounding box center [338, 108] width 266 height 19
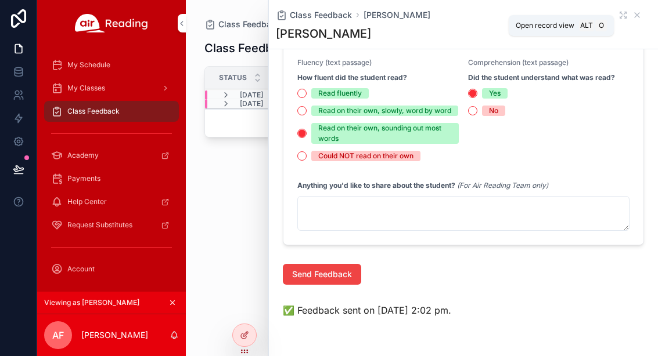
click at [626, 15] on icon "scrollable content" at bounding box center [622, 14] width 9 height 9
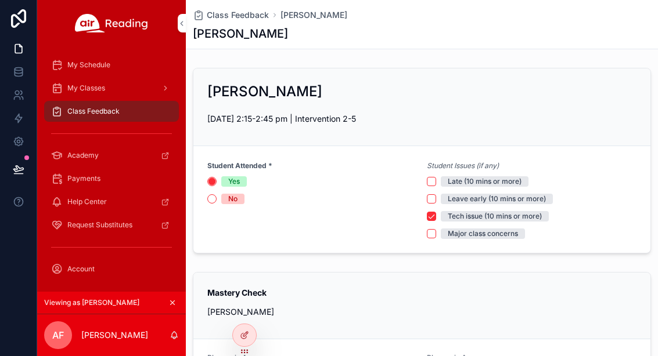
click at [74, 115] on span "Class Feedback" at bounding box center [93, 111] width 52 height 9
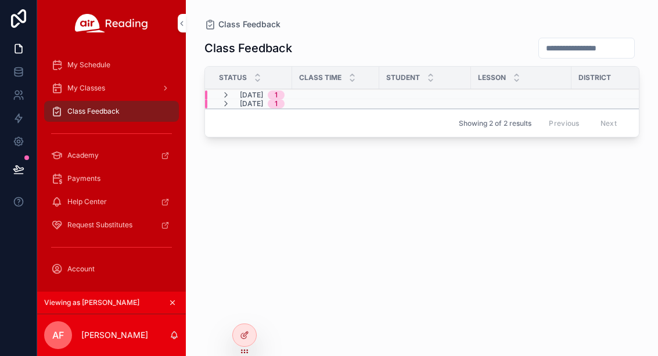
click at [237, 86] on div "Status" at bounding box center [248, 78] width 87 height 22
click at [227, 92] on icon "scrollable content" at bounding box center [225, 95] width 9 height 9
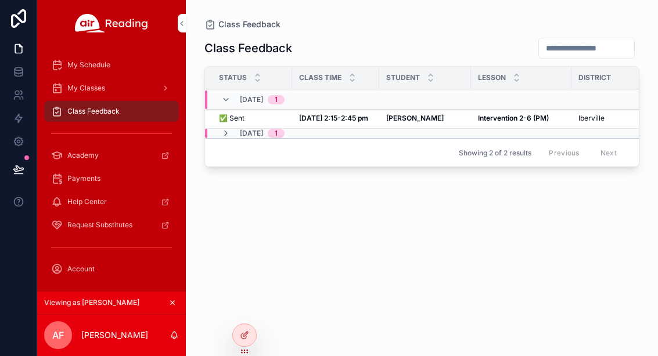
click at [333, 117] on strong "Oct 2, 2:15-2:45 pm" at bounding box center [333, 118] width 69 height 9
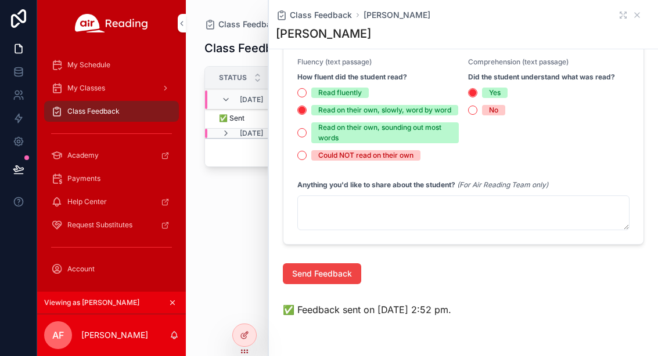
scroll to position [866, 0]
click at [625, 18] on icon "scrollable content" at bounding box center [626, 18] width 2 height 2
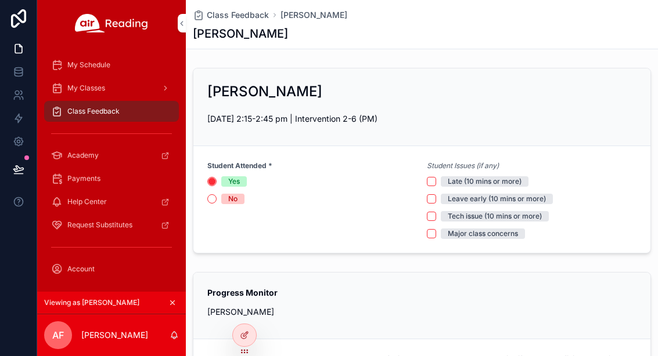
click at [0, 0] on icon at bounding box center [0, 0] width 0 height 0
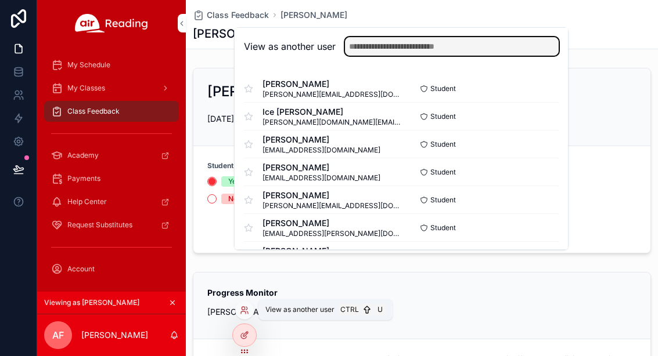
click at [406, 56] on input "text" at bounding box center [452, 46] width 214 height 19
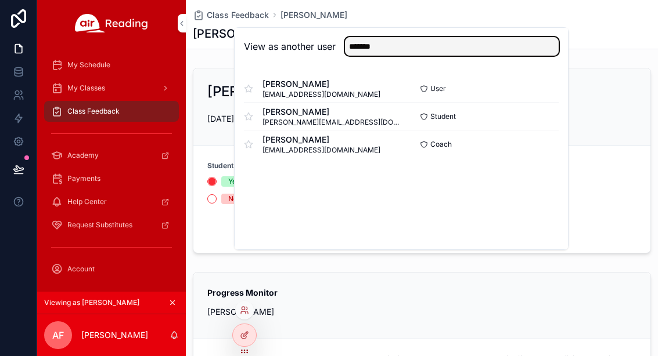
type input "*******"
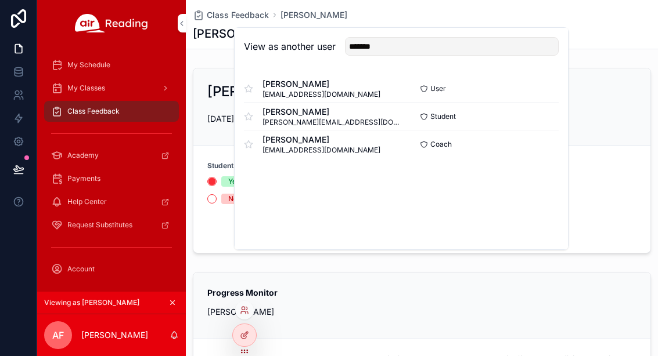
click at [0, 0] on button "Select" at bounding box center [0, 0] width 0 height 0
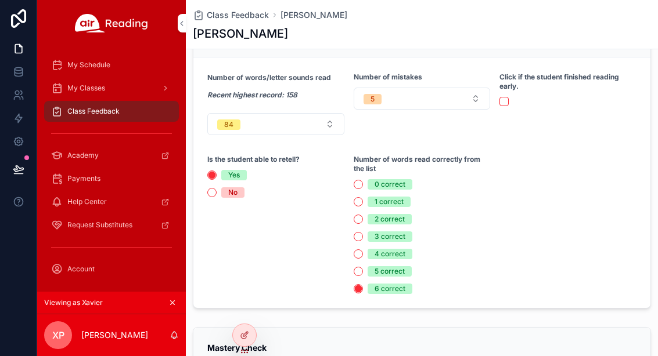
scroll to position [283, 0]
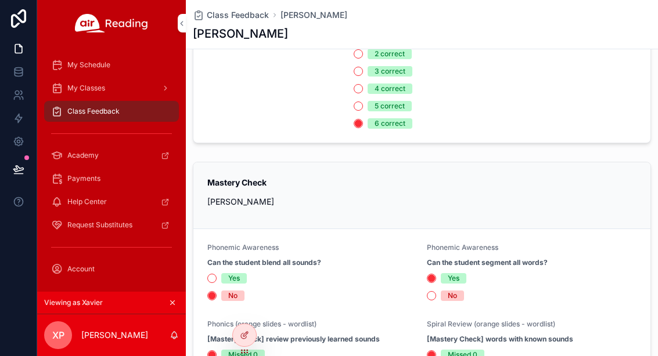
click at [91, 107] on span "Class Feedback" at bounding box center [93, 111] width 52 height 9
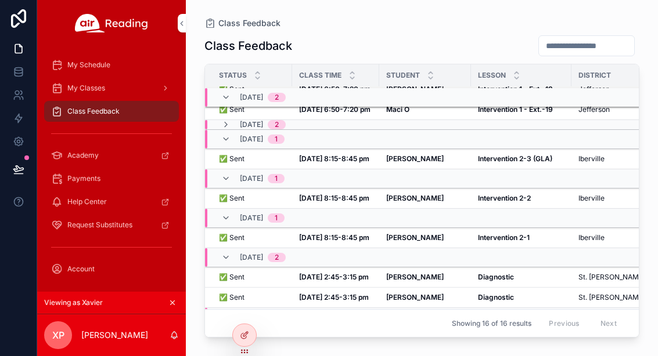
scroll to position [165, 0]
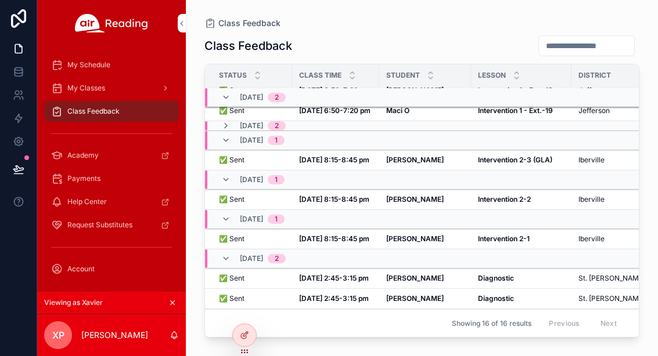
click at [382, 161] on td "Gary S Gary S" at bounding box center [425, 160] width 92 height 20
click at [234, 160] on span "✅ Sent" at bounding box center [232, 160] width 26 height 9
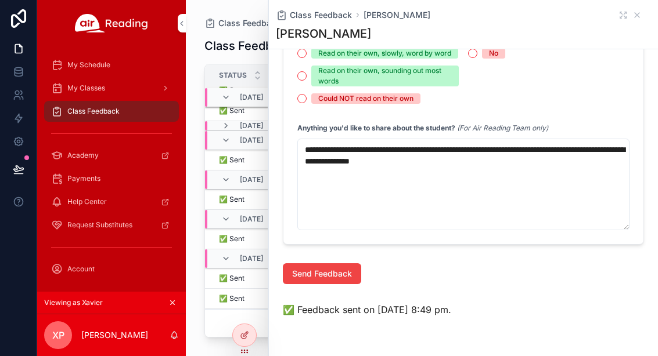
scroll to position [828, 0]
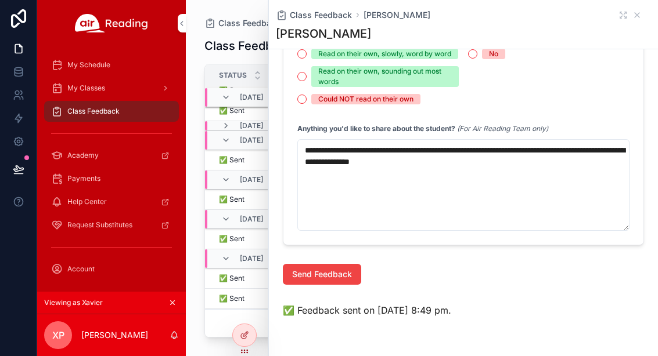
click at [223, 203] on span "✅ Sent" at bounding box center [232, 199] width 26 height 9
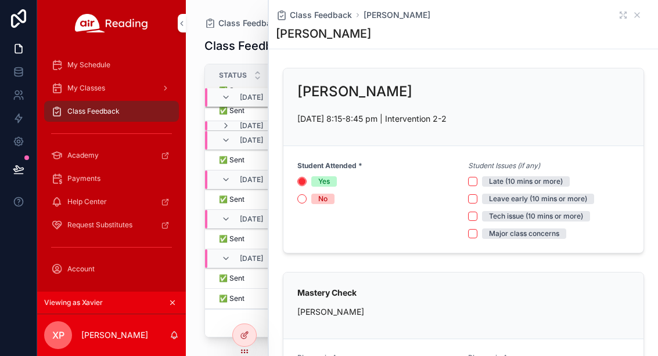
scroll to position [1, 0]
click at [634, 16] on icon "scrollable content" at bounding box center [636, 14] width 9 height 9
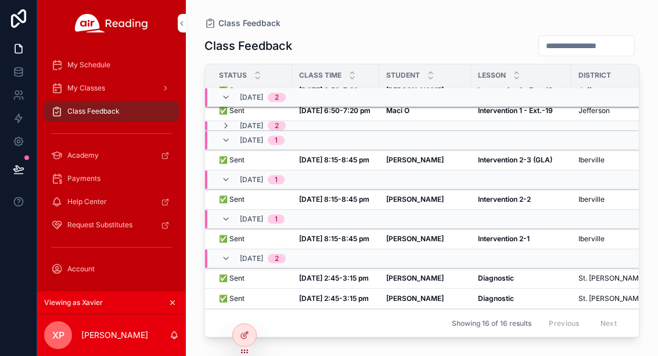
click at [640, 16] on div "Class Feedback Class Feedback Status Class Time Student Lesson District School …" at bounding box center [422, 171] width 472 height 342
click at [353, 199] on strong "Sep 24, 8:15-8:45 pm" at bounding box center [334, 199] width 70 height 9
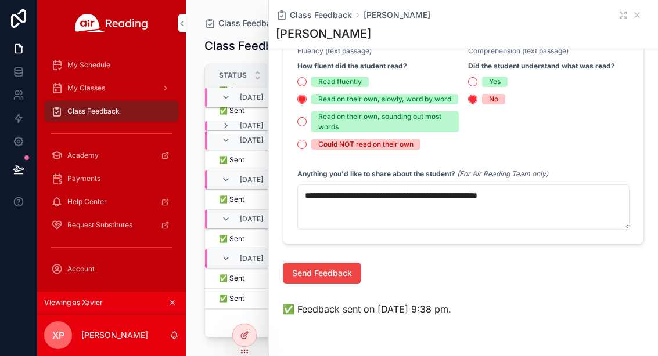
scroll to position [529, 0]
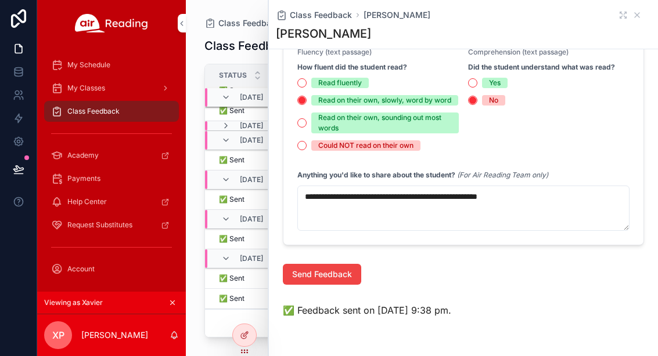
click at [239, 197] on span "✅ Sent" at bounding box center [232, 199] width 26 height 9
click at [643, 10] on div "Class Feedback Gary S" at bounding box center [463, 15] width 375 height 12
click at [627, 16] on icon "scrollable content" at bounding box center [622, 14] width 9 height 9
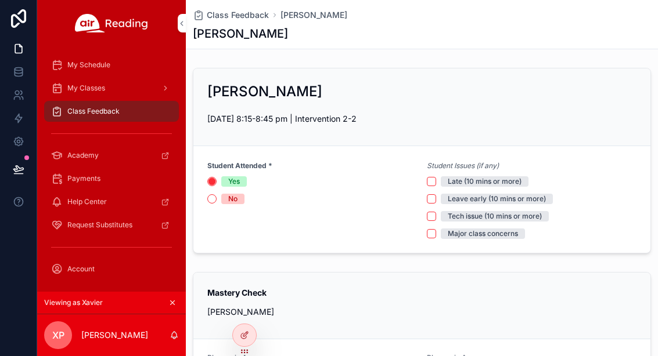
click at [86, 111] on span "Class Feedback" at bounding box center [93, 111] width 52 height 9
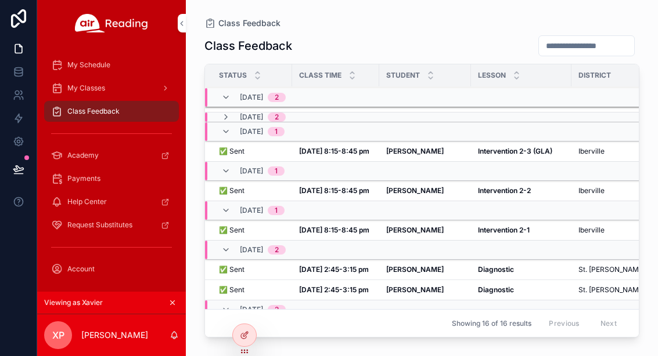
scroll to position [174, 0]
click at [525, 141] on td "scrollable content" at bounding box center [521, 131] width 100 height 19
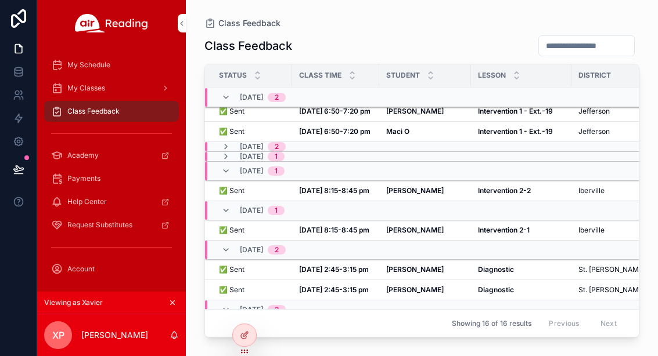
click at [236, 147] on div "10/01, Wed 2" at bounding box center [253, 146] width 64 height 9
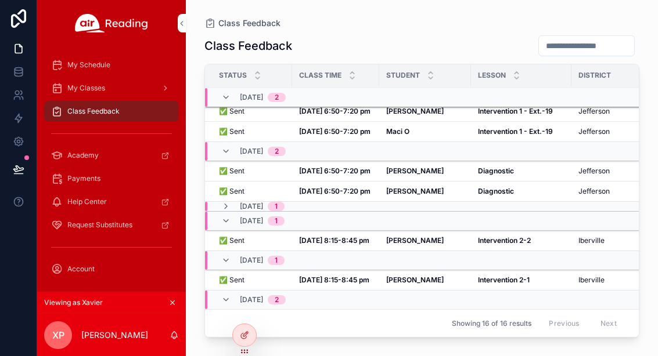
click at [231, 213] on div "09/24, Wed 1" at bounding box center [252, 221] width 63 height 19
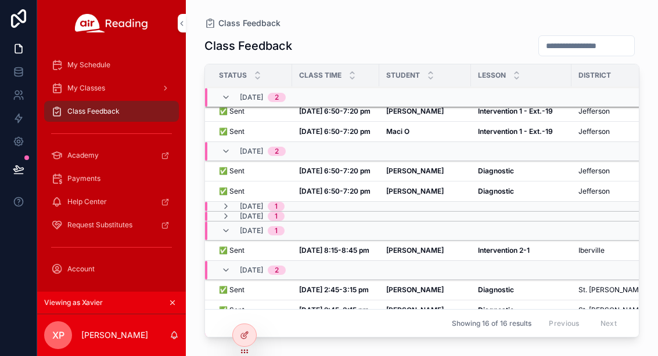
click at [228, 215] on icon "scrollable content" at bounding box center [225, 216] width 9 height 9
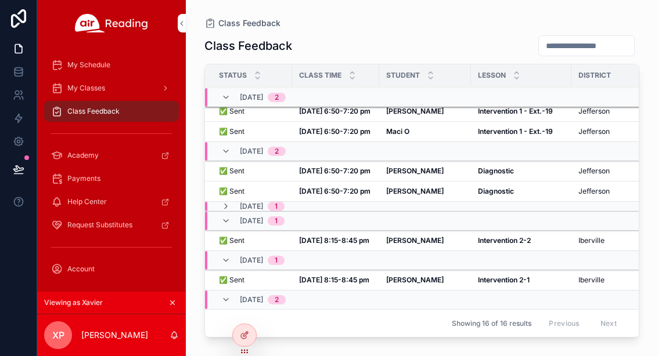
click at [225, 208] on icon "scrollable content" at bounding box center [225, 206] width 9 height 9
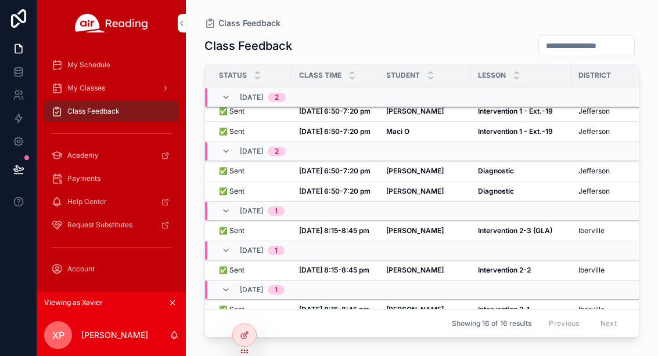
click at [514, 231] on strong "Intervention 2-3 (GLA)" at bounding box center [515, 230] width 74 height 9
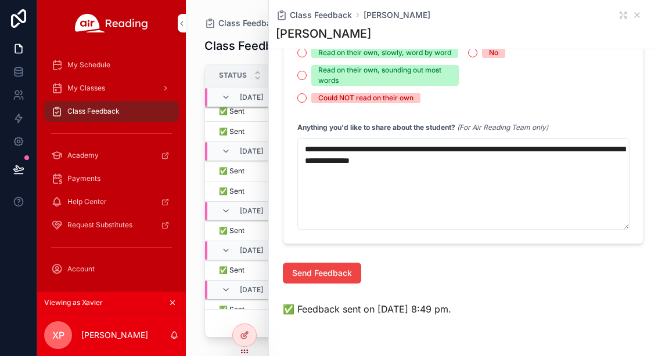
scroll to position [828, 0]
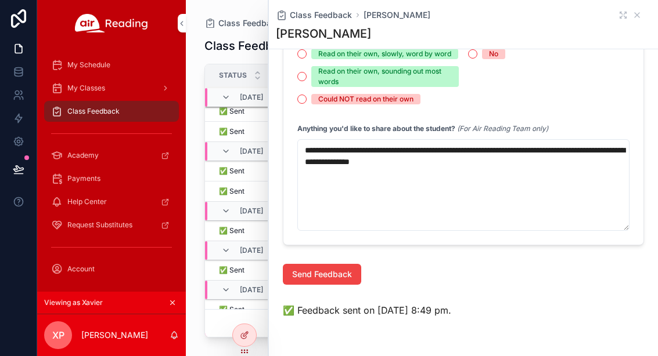
click at [633, 11] on icon "scrollable content" at bounding box center [636, 14] width 9 height 9
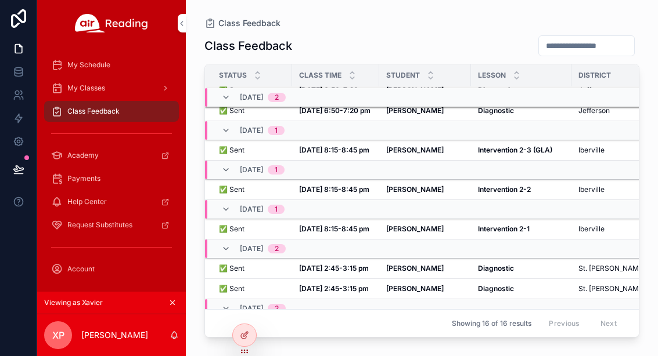
scroll to position [240, 0]
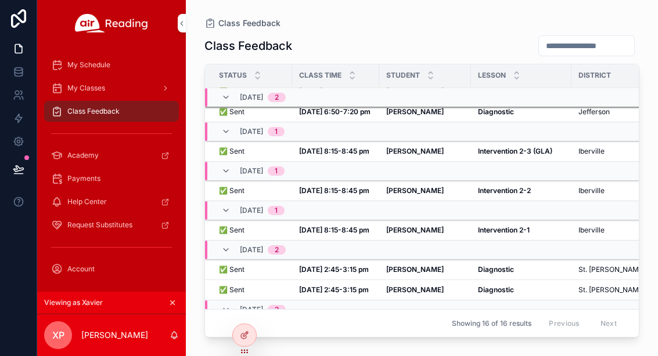
click at [533, 233] on div "Intervention 2-1 Intervention 2-1" at bounding box center [521, 230] width 86 height 9
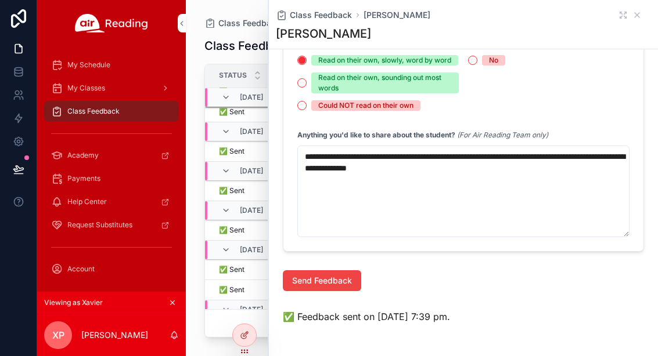
scroll to position [569, 0]
click at [73, 113] on span "Class Feedback" at bounding box center [93, 111] width 52 height 9
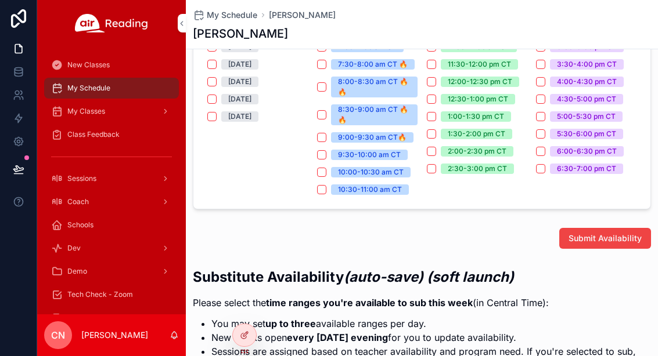
scroll to position [344, 0]
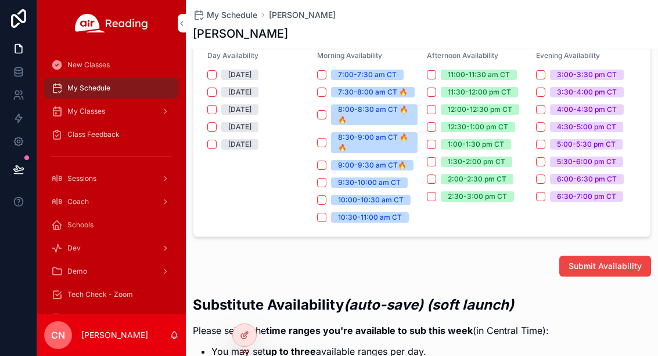
click at [84, 102] on div "My Classes" at bounding box center [111, 111] width 121 height 19
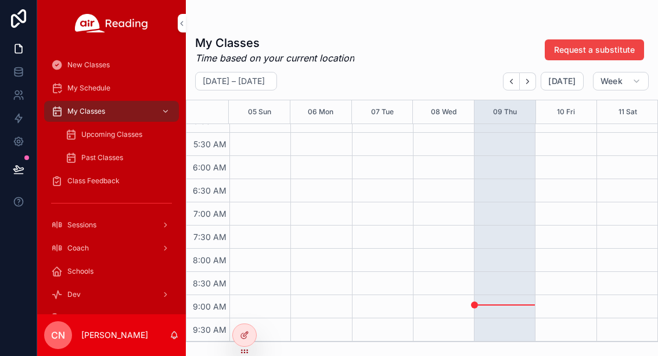
scroll to position [241, 0]
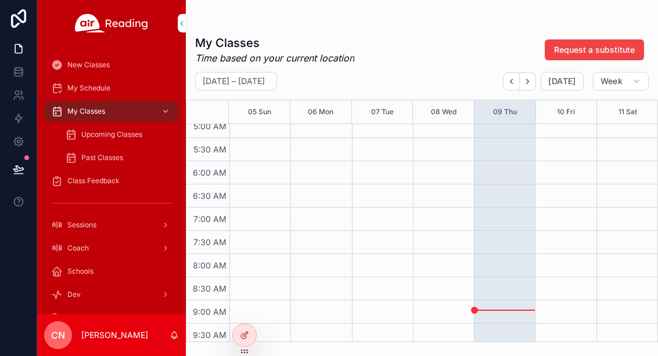
click at [91, 130] on span "Upcoming Classes" at bounding box center [111, 134] width 61 height 9
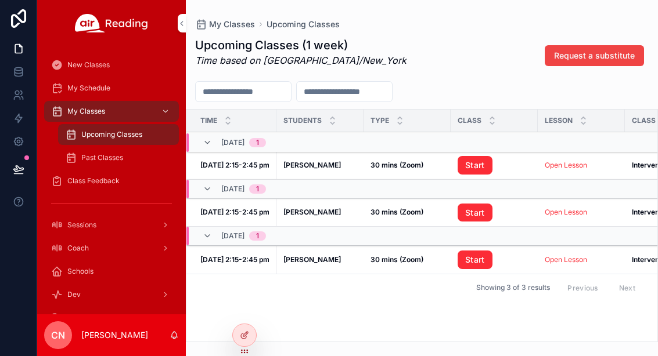
click at [82, 109] on span "My Classes" at bounding box center [86, 111] width 38 height 9
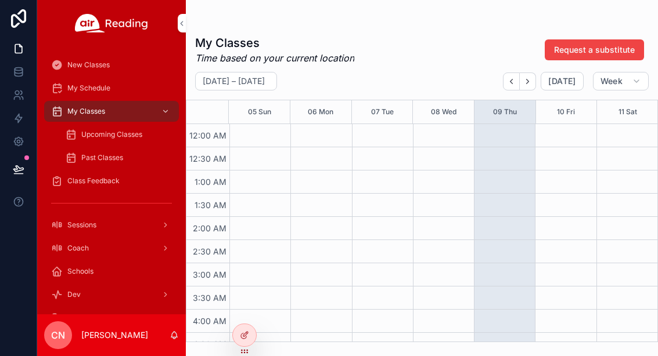
click at [625, 74] on button "Week" at bounding box center [621, 81] width 56 height 19
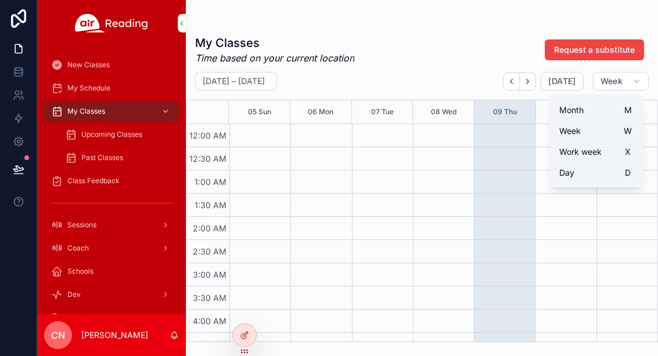
click at [600, 106] on button "Month M" at bounding box center [596, 110] width 84 height 21
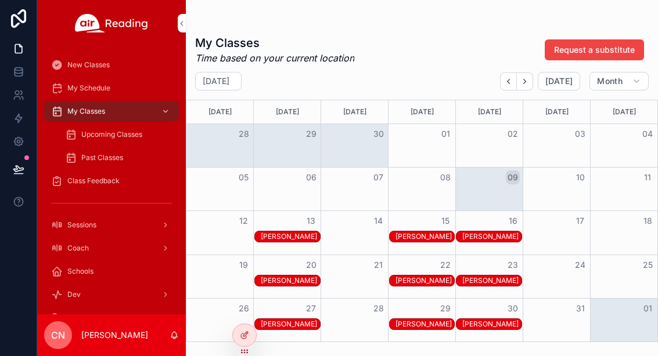
click at [525, 79] on icon "Next" at bounding box center [524, 81] width 9 height 9
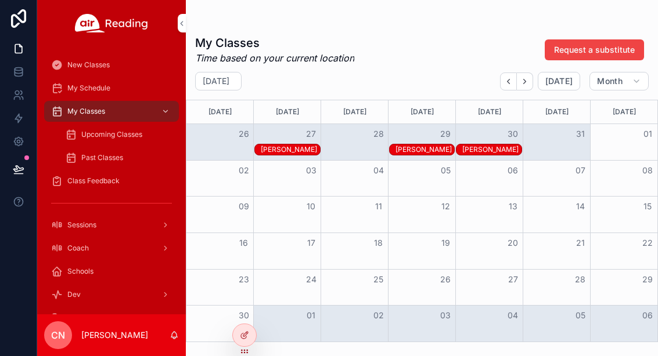
click at [509, 80] on icon "Back" at bounding box center [508, 81] width 9 height 9
